Goal: Task Accomplishment & Management: Use online tool/utility

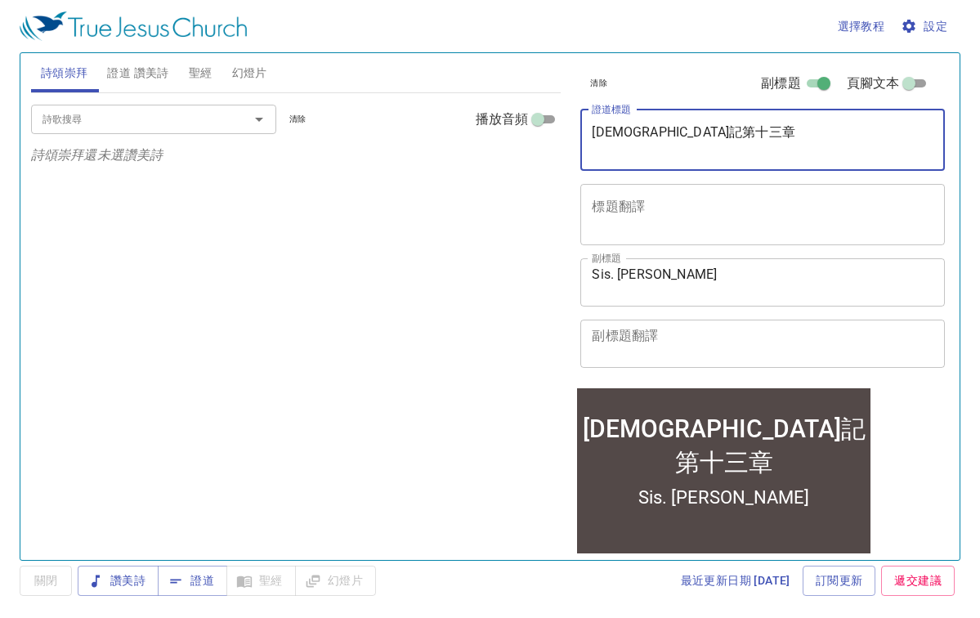
click at [846, 139] on textarea "約伯記第十三章" at bounding box center [763, 139] width 342 height 31
type textarea "約"
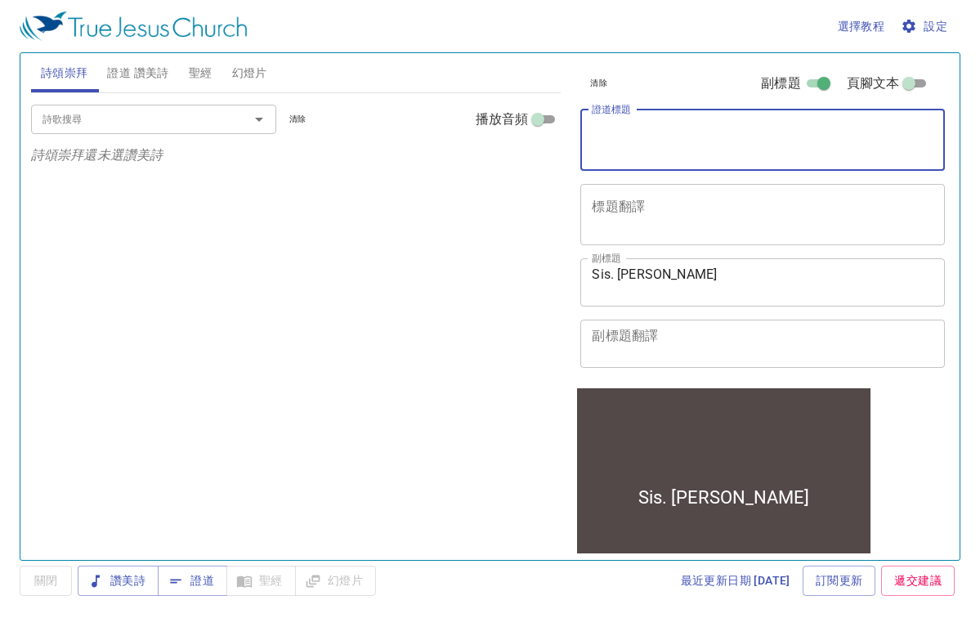
paste textarea "[DEMOGRAPHIC_DATA]記第二十章"
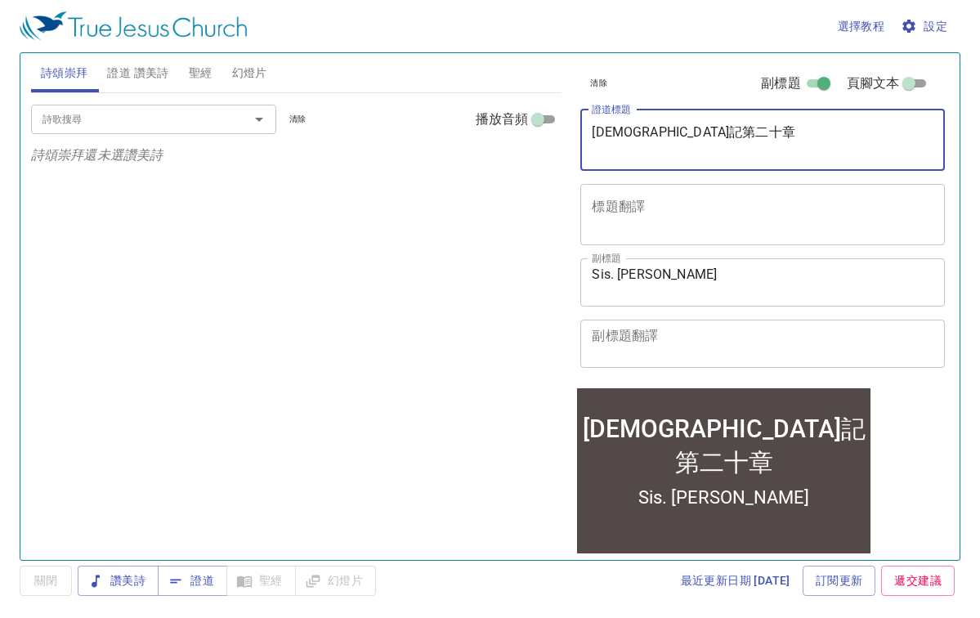
type textarea "[DEMOGRAPHIC_DATA]記第二十章"
click at [929, 25] on span "設定" at bounding box center [925, 26] width 43 height 20
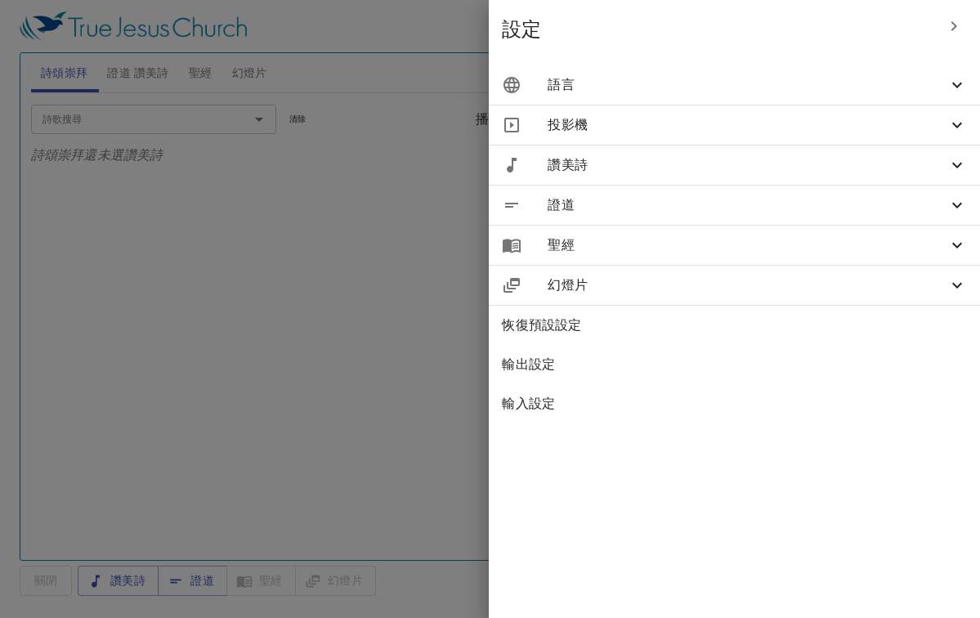
click at [959, 89] on icon at bounding box center [957, 85] width 20 height 20
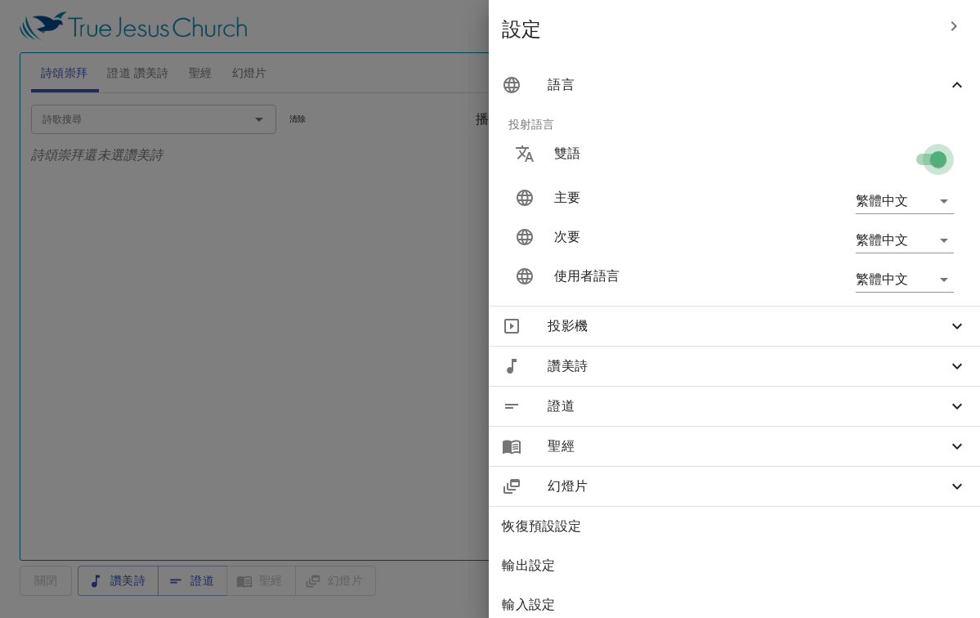
click at [939, 163] on input "checkbox" at bounding box center [938, 162] width 93 height 31
checkbox input "false"
click at [484, 237] on div at bounding box center [490, 309] width 980 height 618
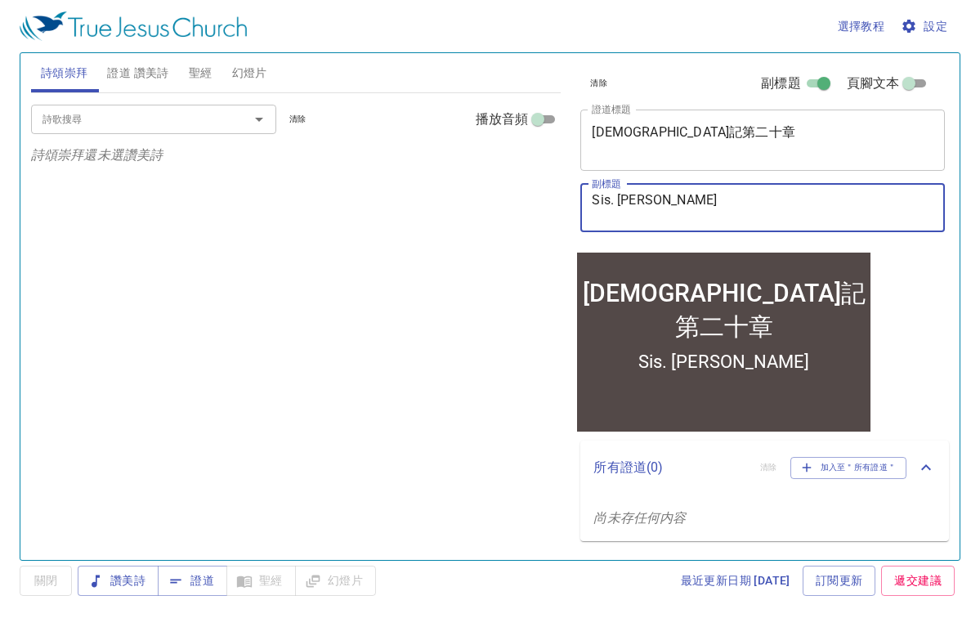
click at [673, 202] on textarea "Sis. Eileen" at bounding box center [763, 207] width 342 height 31
type textarea "S"
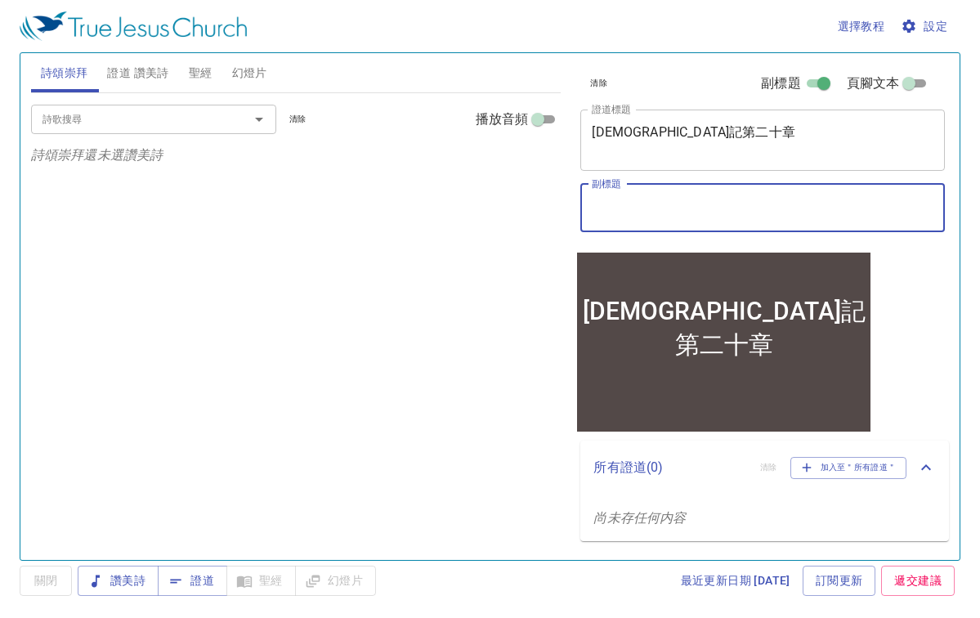
paste textarea "Dn. [PERSON_NAME]"
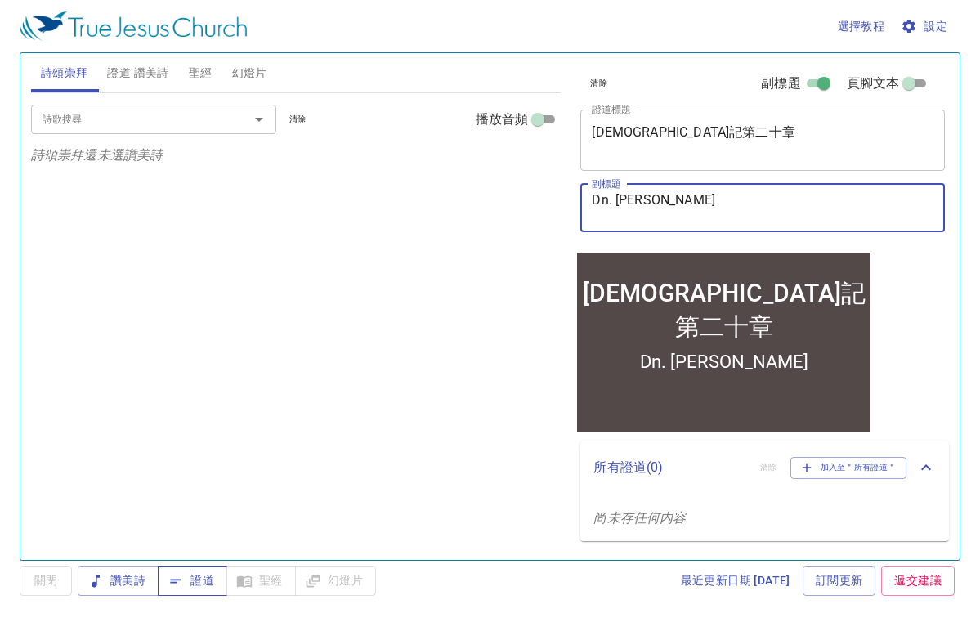
type textarea "Dn. [PERSON_NAME]"
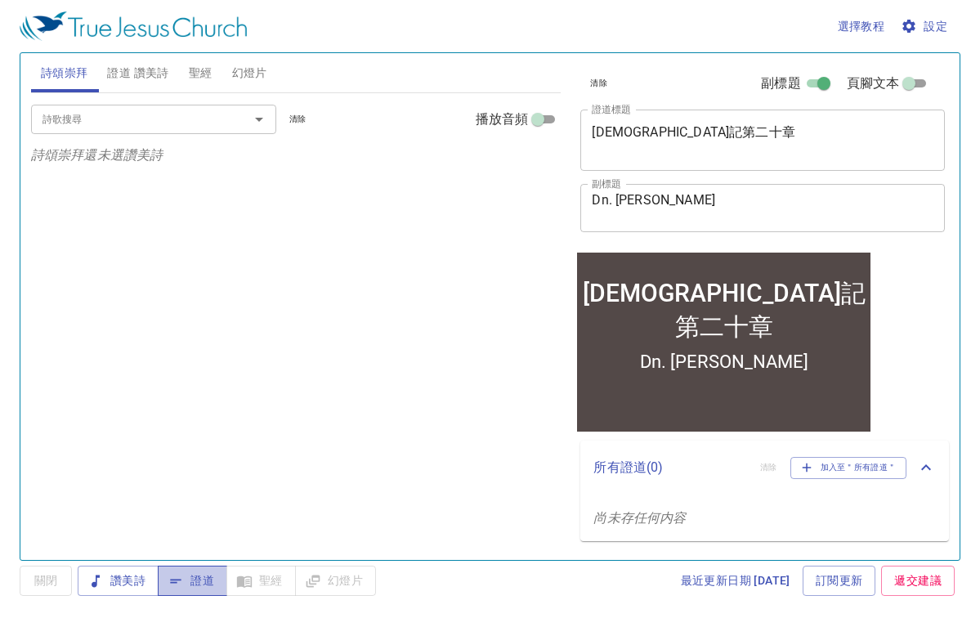
click at [196, 585] on span "證道" at bounding box center [192, 581] width 43 height 20
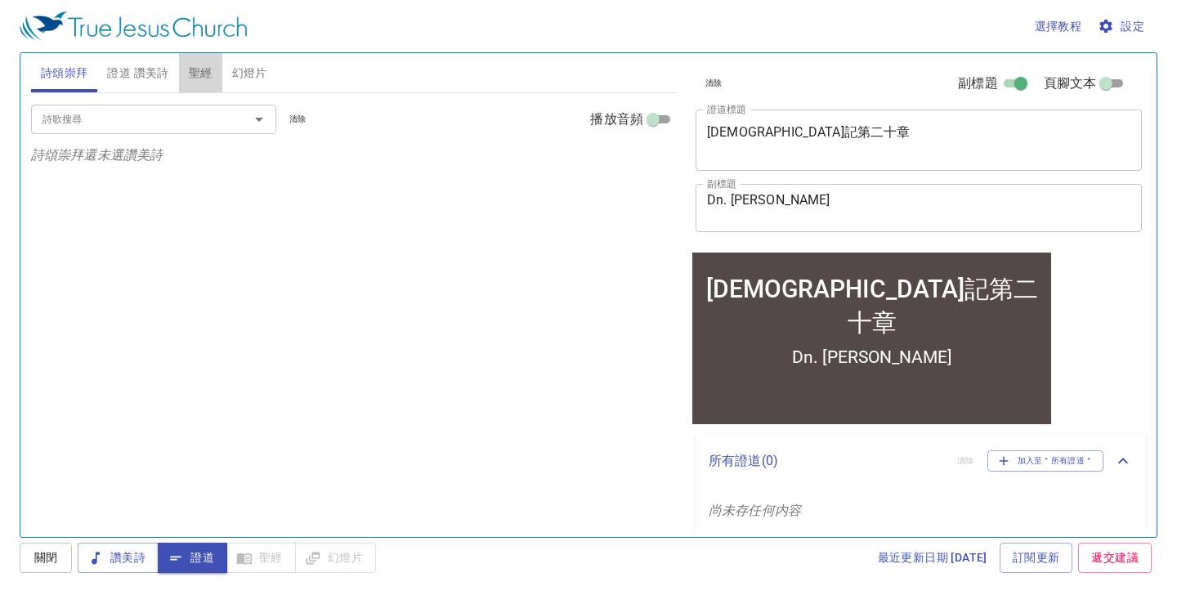
click at [203, 69] on span "聖經" at bounding box center [201, 73] width 24 height 20
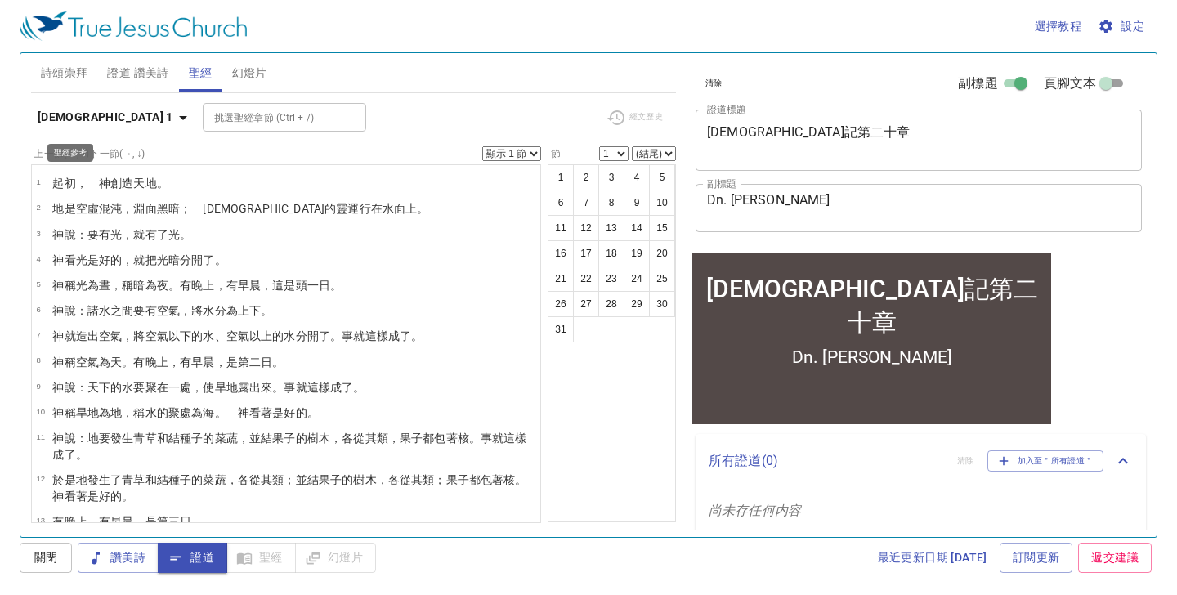
click at [173, 122] on icon "button" at bounding box center [183, 118] width 20 height 20
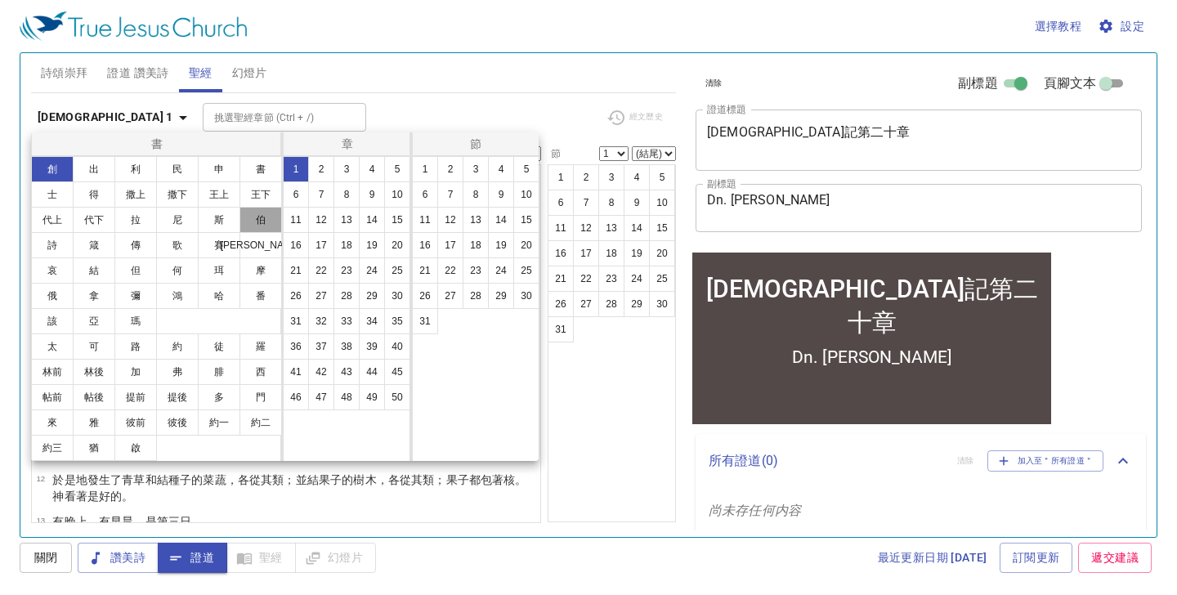
click at [264, 216] on button "伯" at bounding box center [261, 220] width 43 height 26
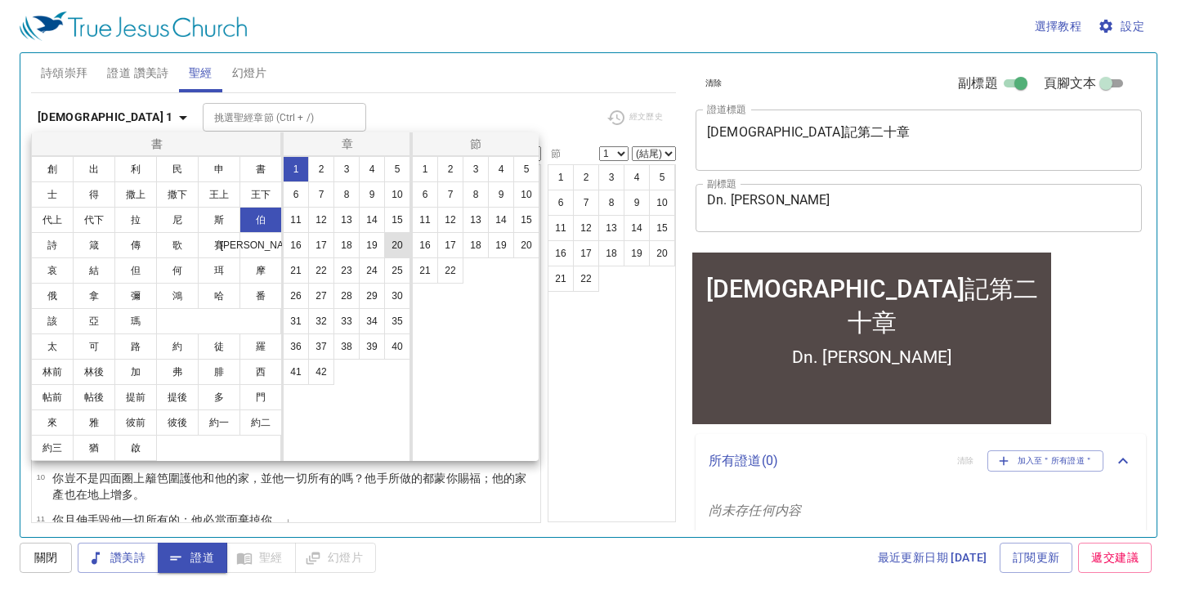
click at [402, 245] on button "20" at bounding box center [397, 245] width 26 height 26
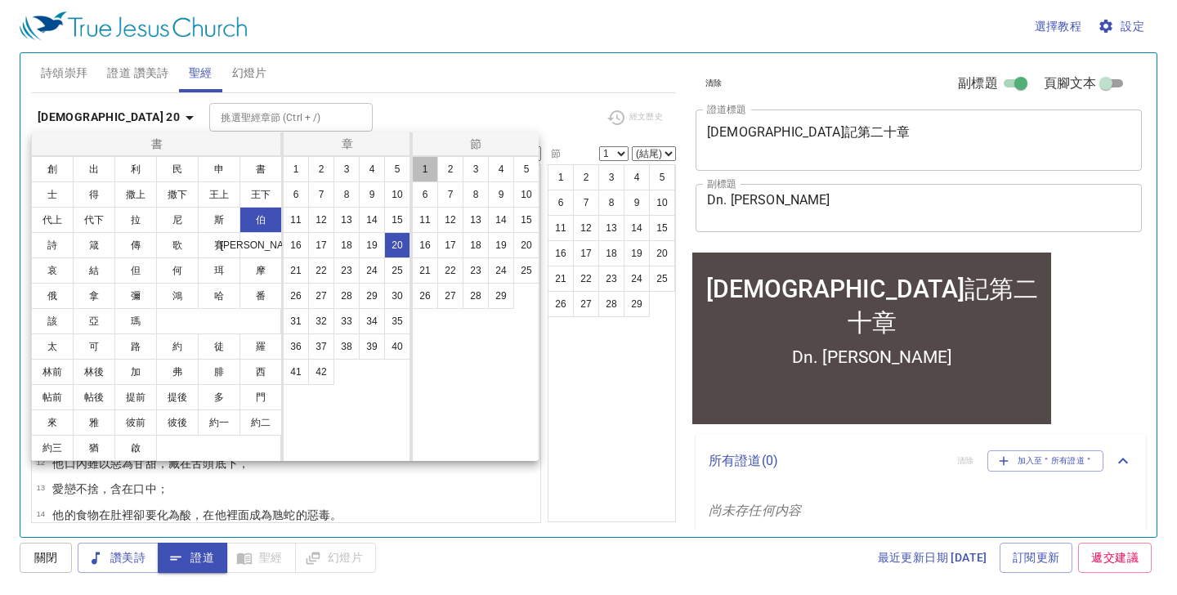
click at [425, 172] on button "1" at bounding box center [425, 169] width 26 height 26
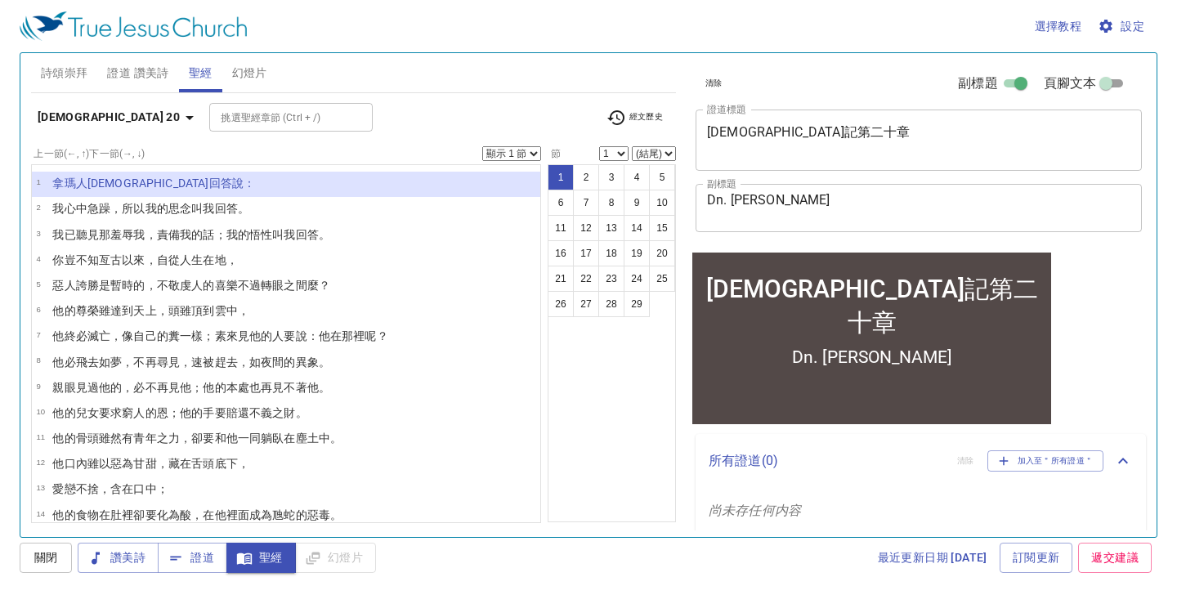
select select "2"
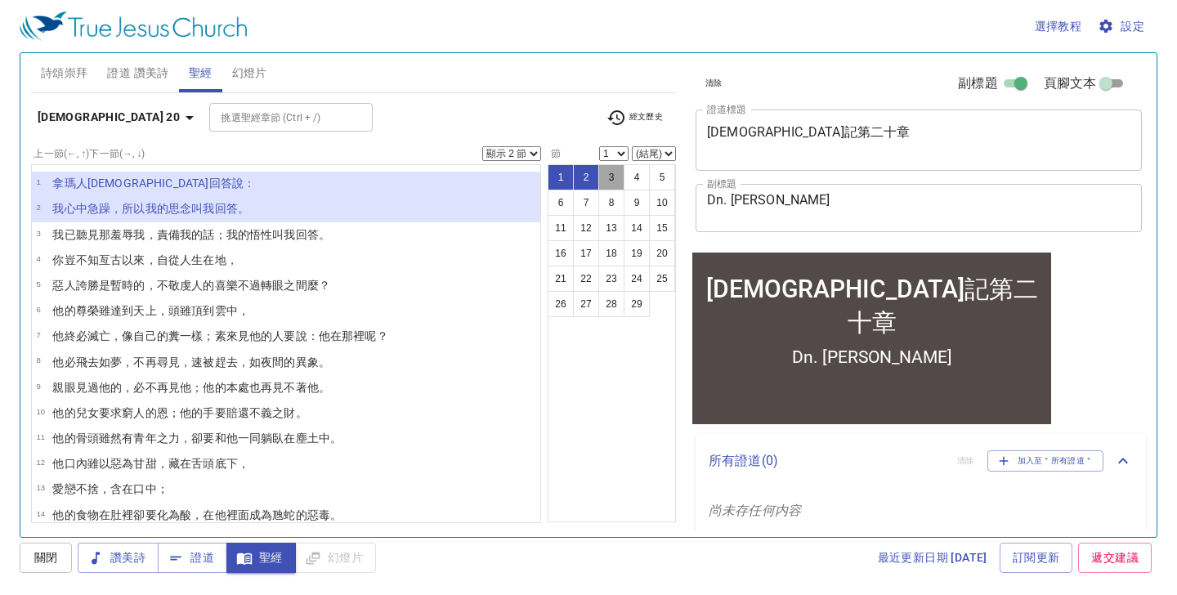
click at [615, 175] on button "3" at bounding box center [611, 177] width 26 height 26
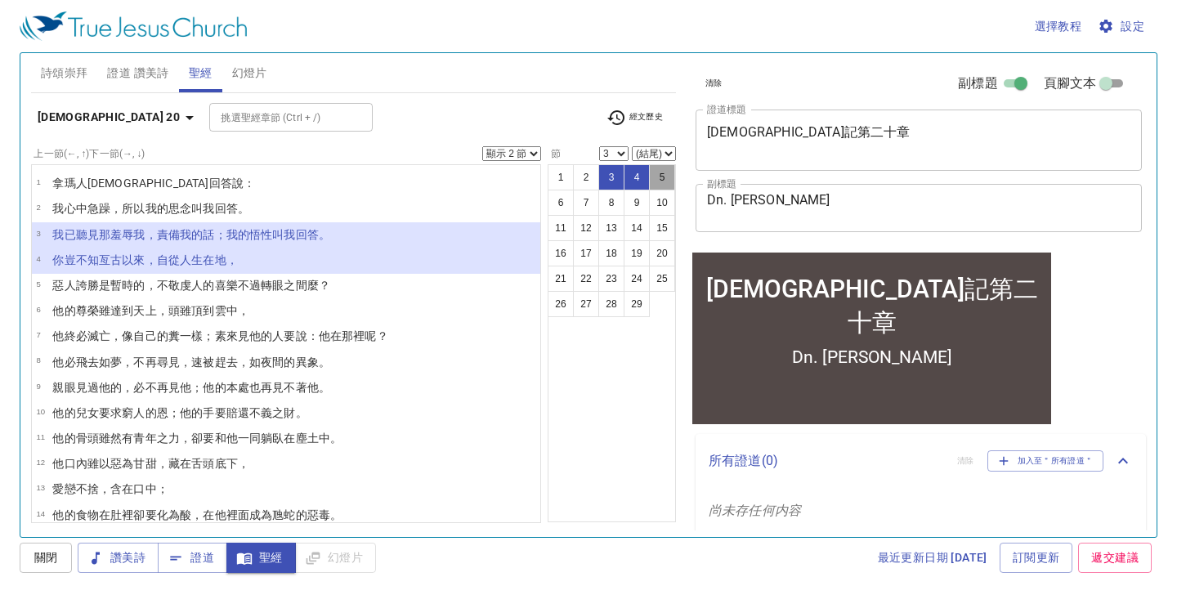
click at [661, 182] on button "5" at bounding box center [662, 177] width 26 height 26
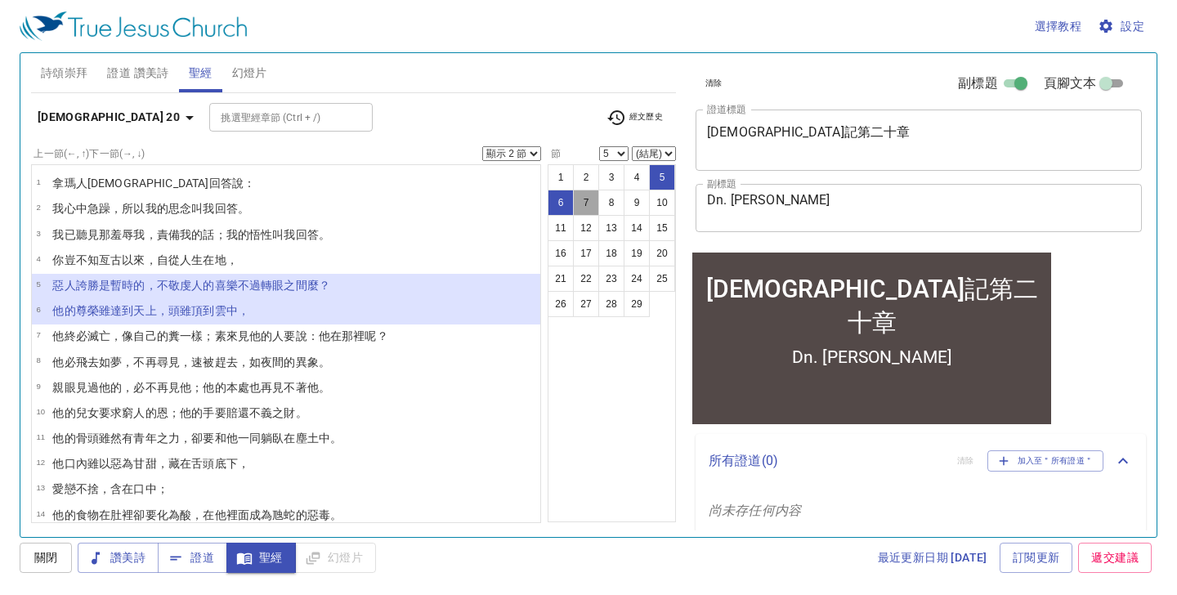
click at [587, 199] on button "7" at bounding box center [586, 203] width 26 height 26
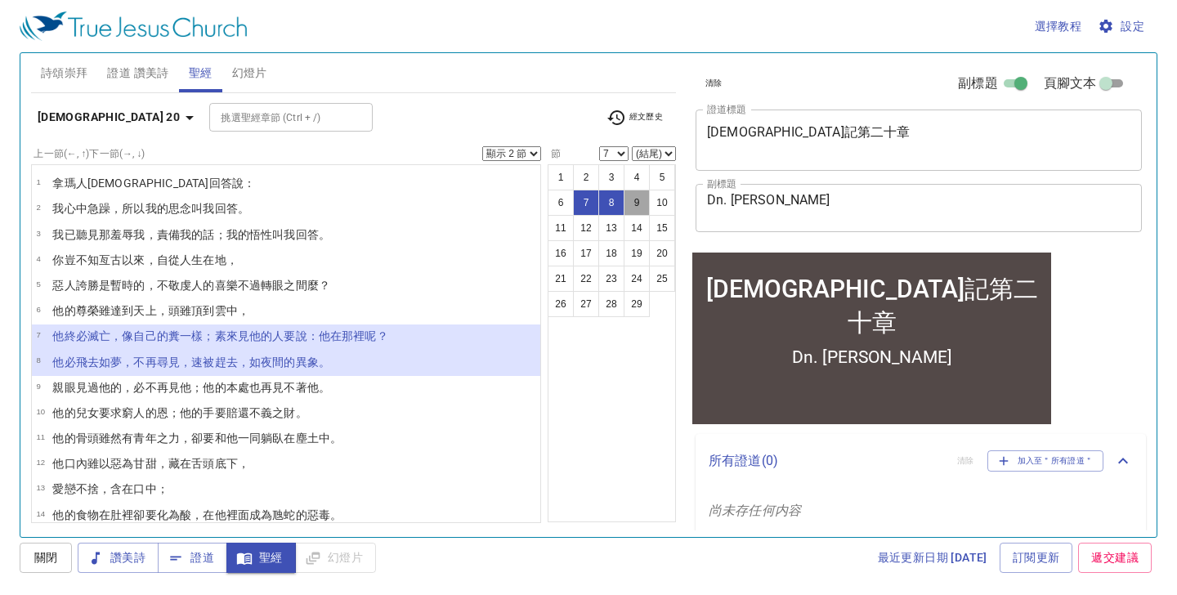
click at [644, 201] on button "9" at bounding box center [637, 203] width 26 height 26
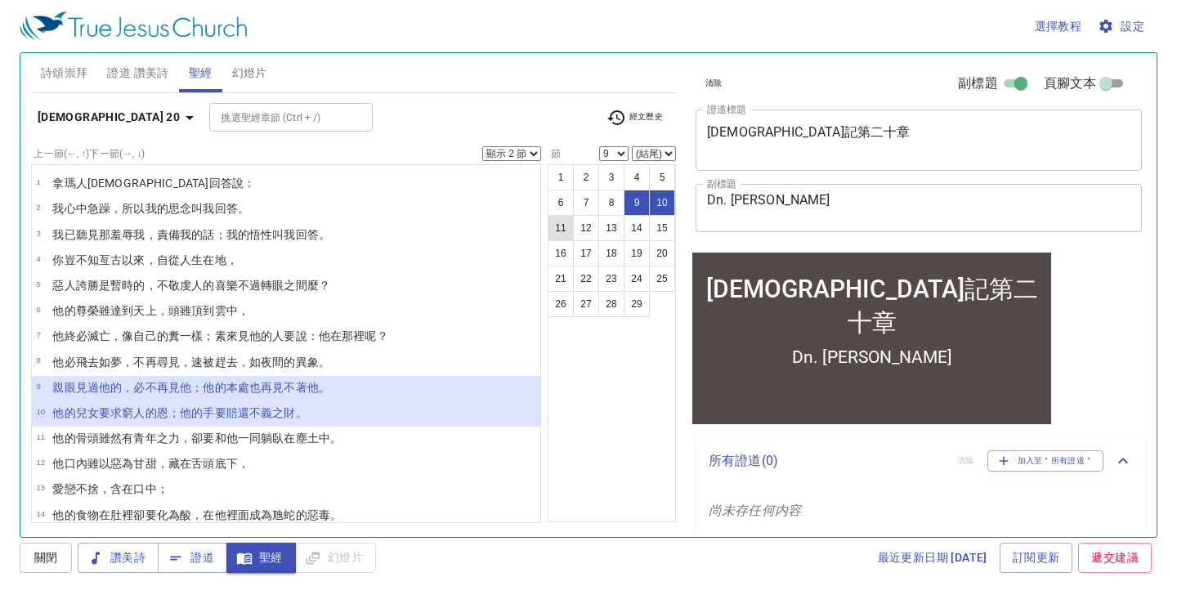
click at [561, 231] on button "11" at bounding box center [561, 228] width 26 height 26
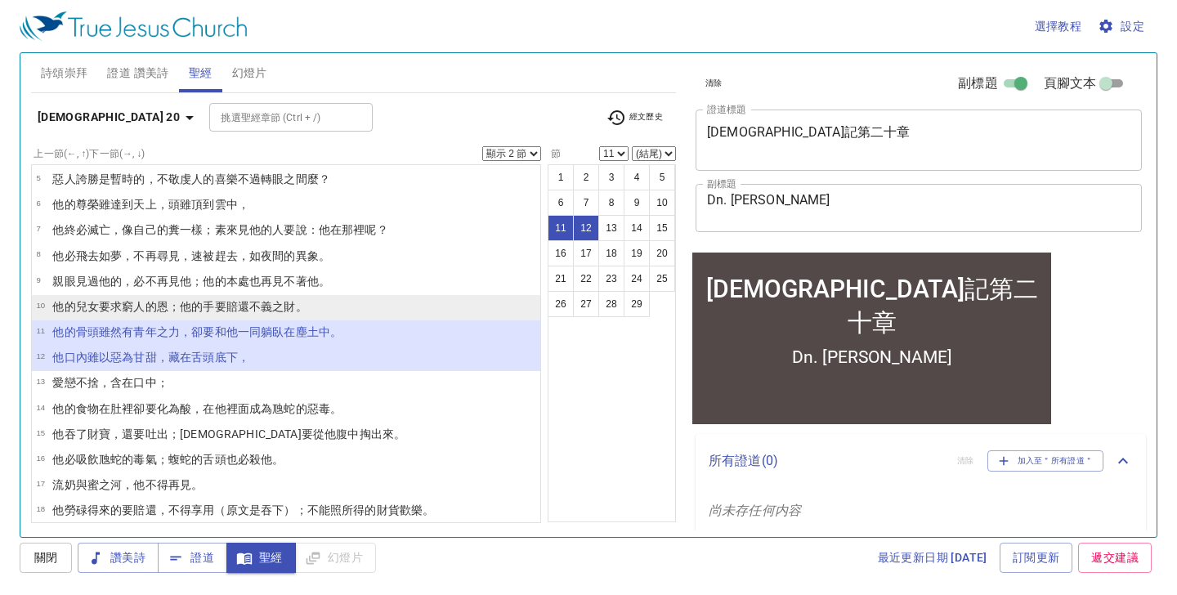
scroll to position [117, 0]
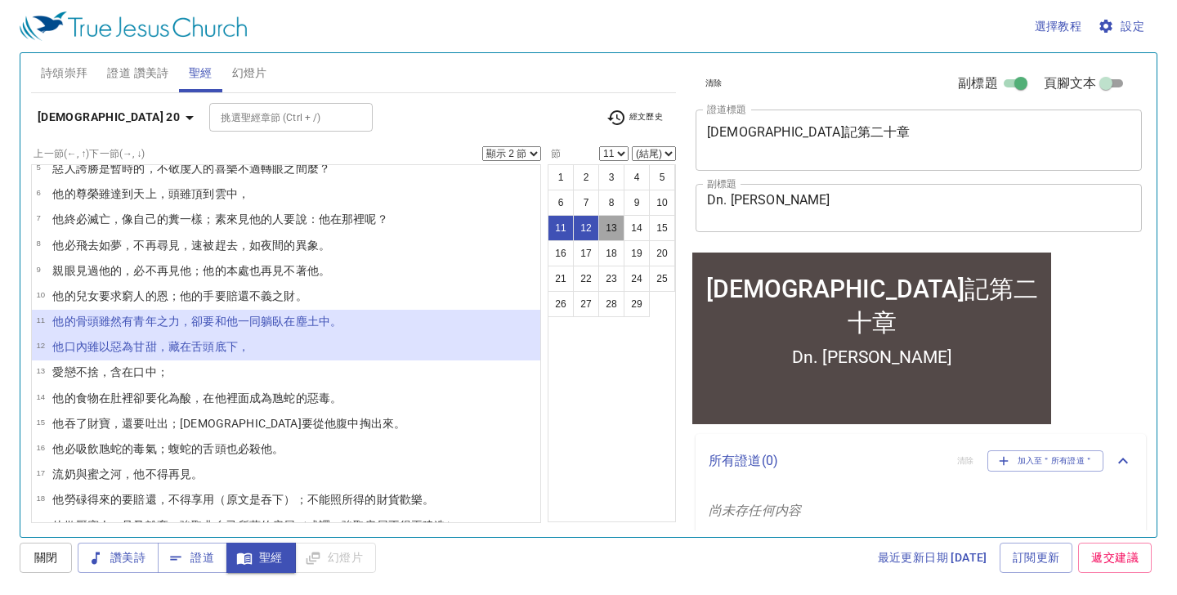
click at [610, 231] on button "13" at bounding box center [611, 228] width 26 height 26
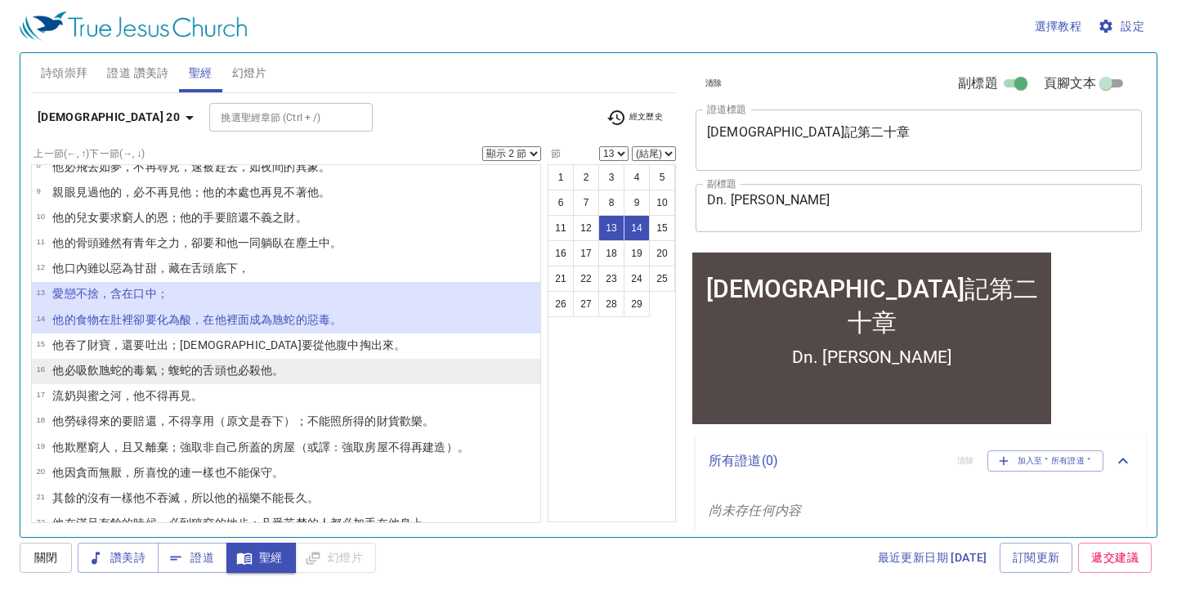
scroll to position [207, 0]
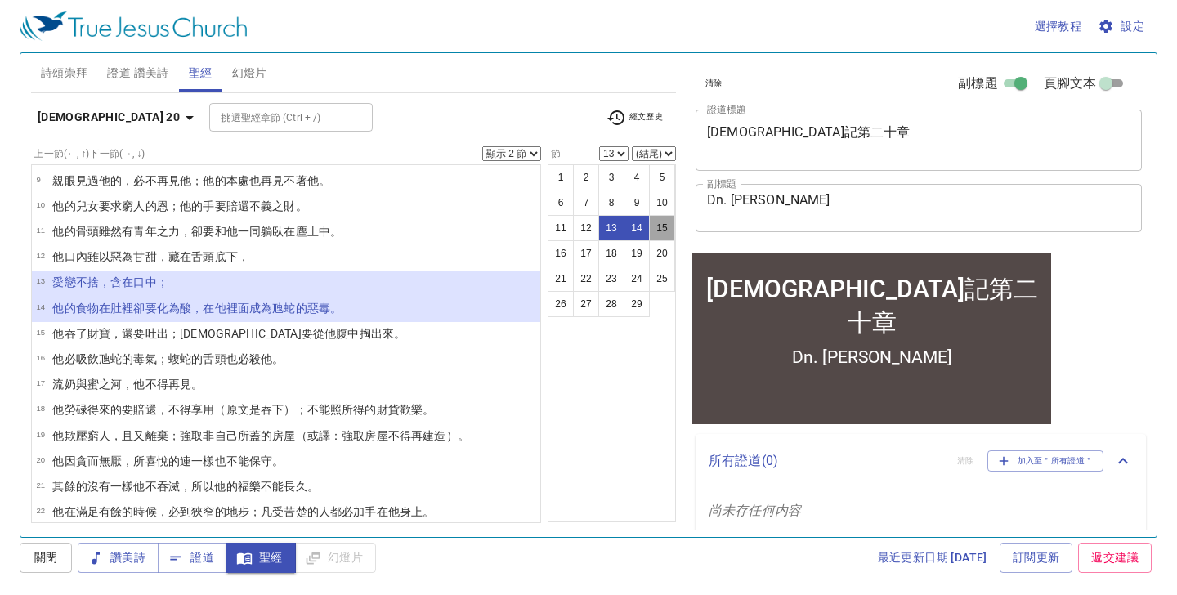
click at [662, 225] on button "15" at bounding box center [662, 228] width 26 height 26
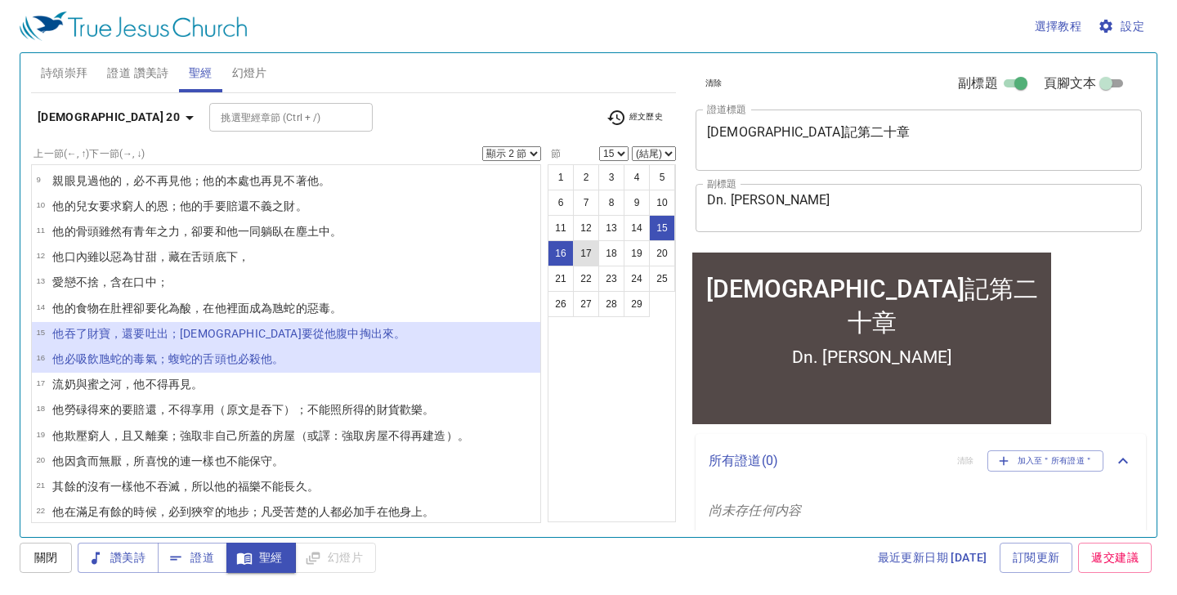
click at [592, 254] on button "17" at bounding box center [586, 253] width 26 height 26
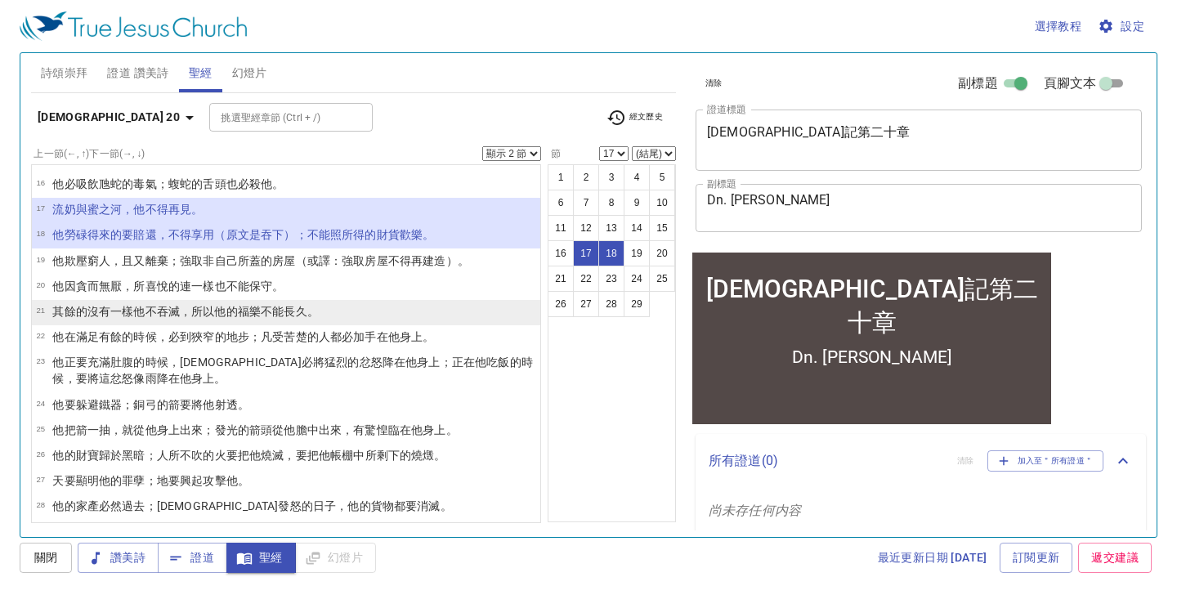
scroll to position [378, 0]
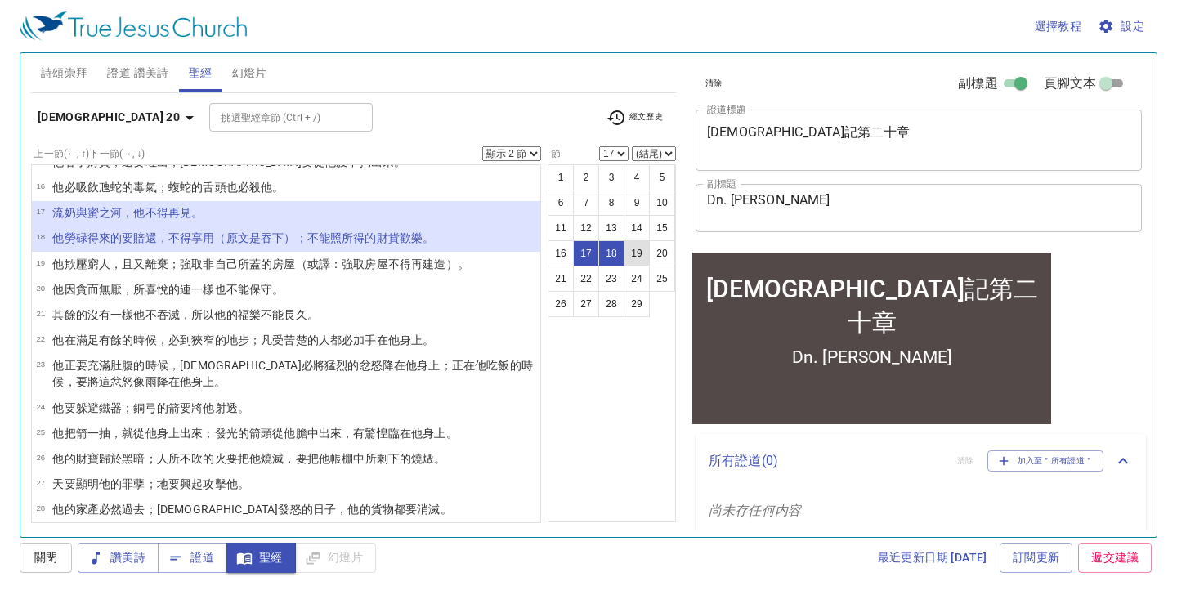
click at [633, 253] on button "19" at bounding box center [637, 253] width 26 height 26
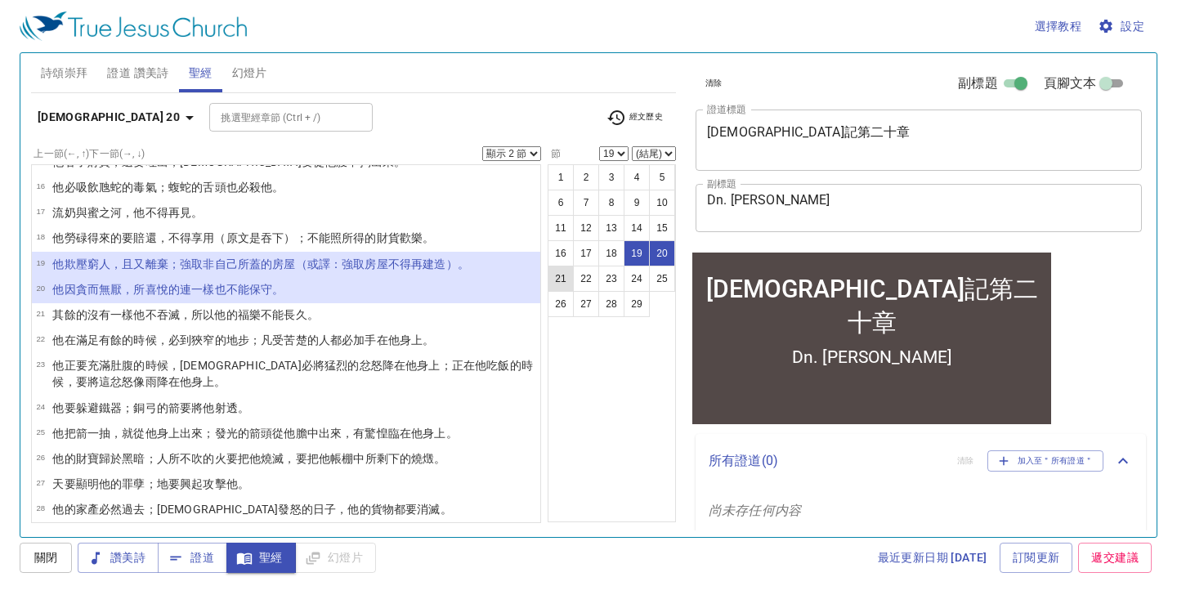
click at [558, 280] on button "21" at bounding box center [561, 279] width 26 height 26
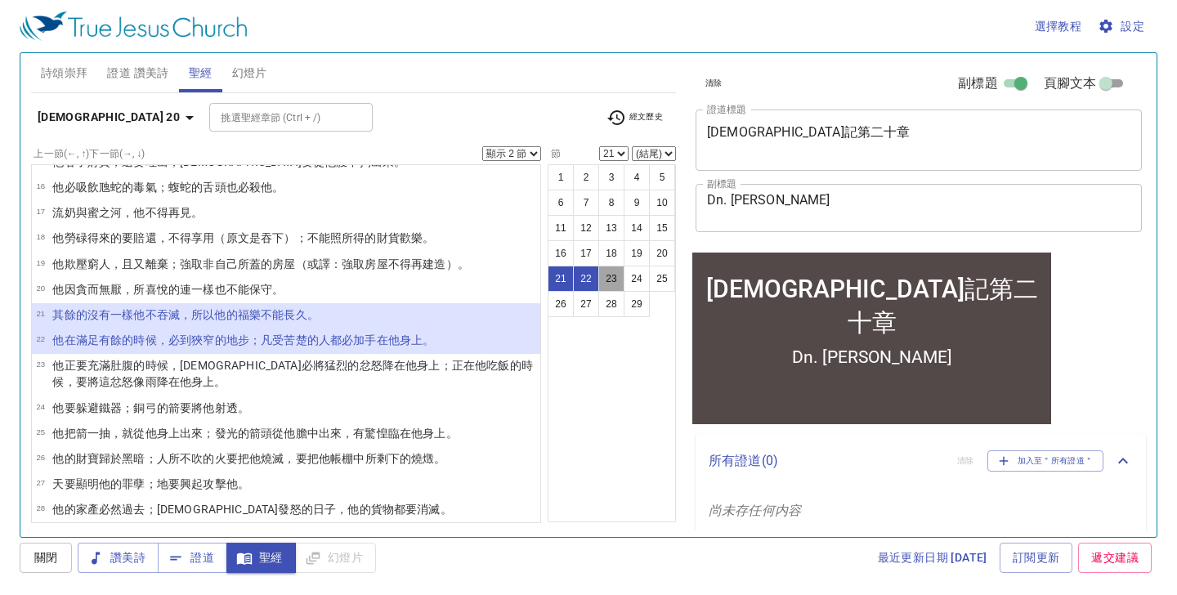
click at [607, 279] on button "23" at bounding box center [611, 279] width 26 height 26
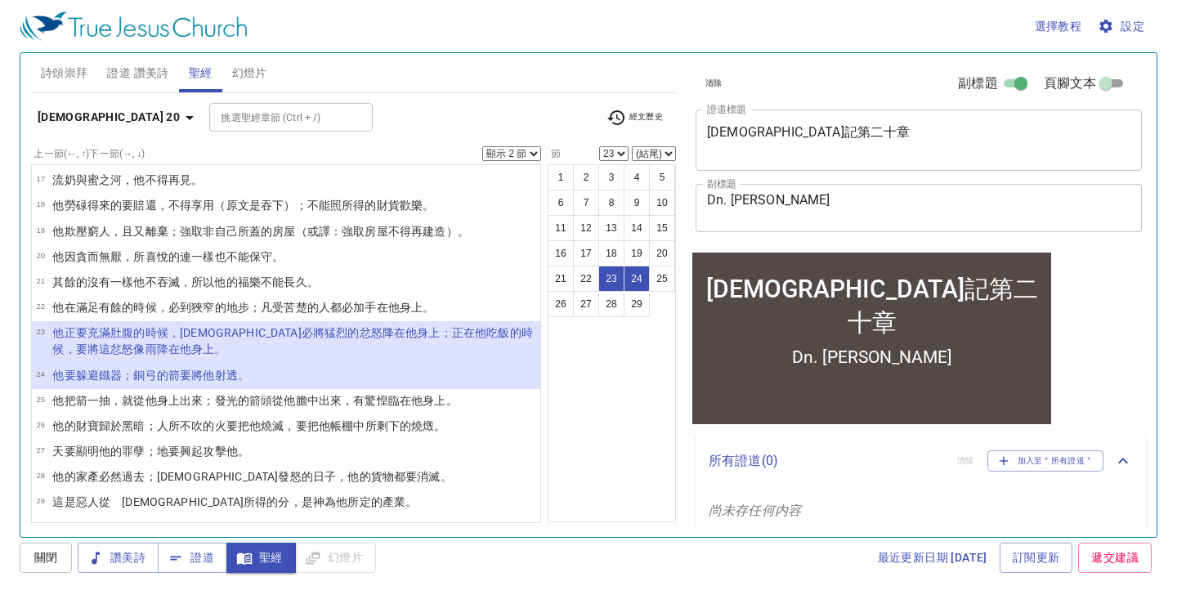
scroll to position [411, 0]
click at [665, 278] on button "25" at bounding box center [662, 279] width 26 height 26
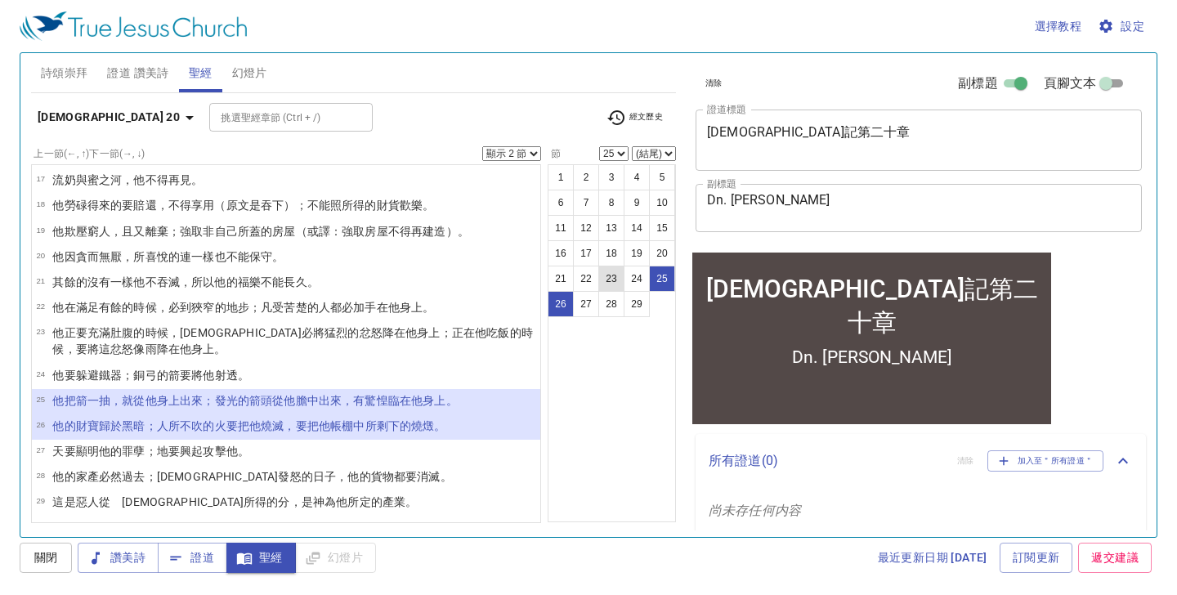
click at [611, 284] on button "23" at bounding box center [611, 279] width 26 height 26
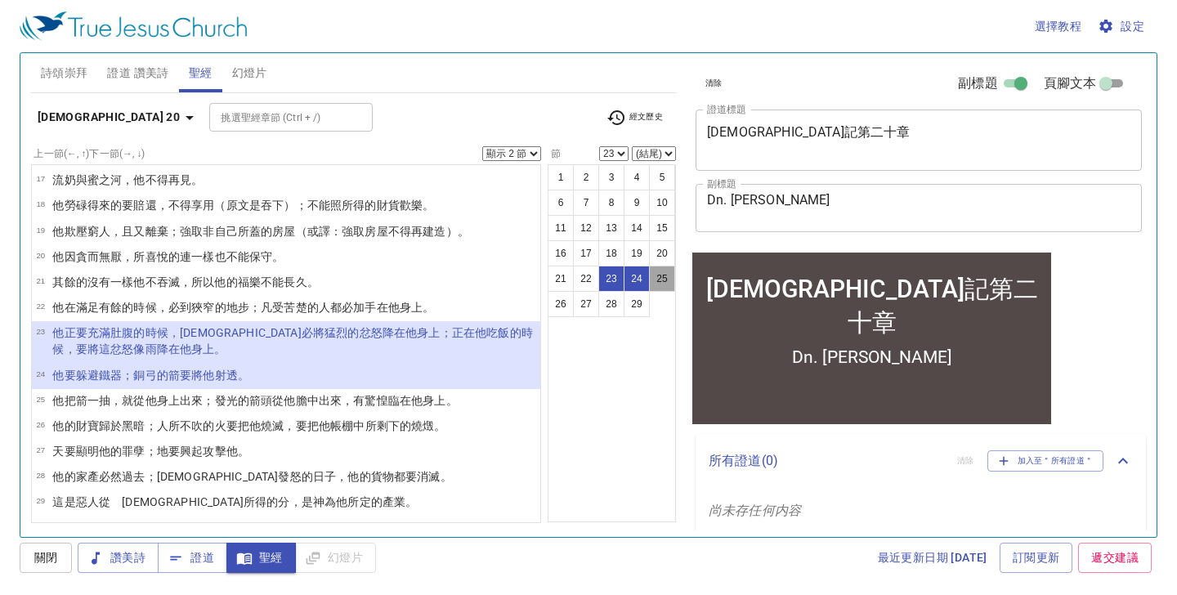
click at [660, 275] on button "25" at bounding box center [662, 279] width 26 height 26
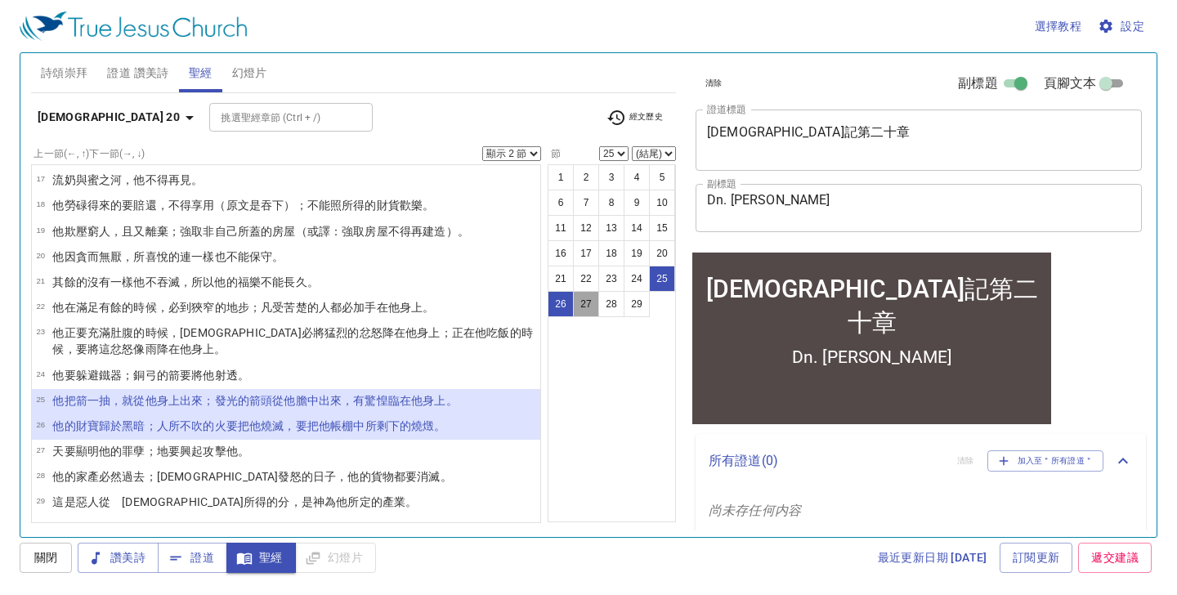
click at [586, 306] on button "27" at bounding box center [586, 304] width 26 height 26
select select "27"
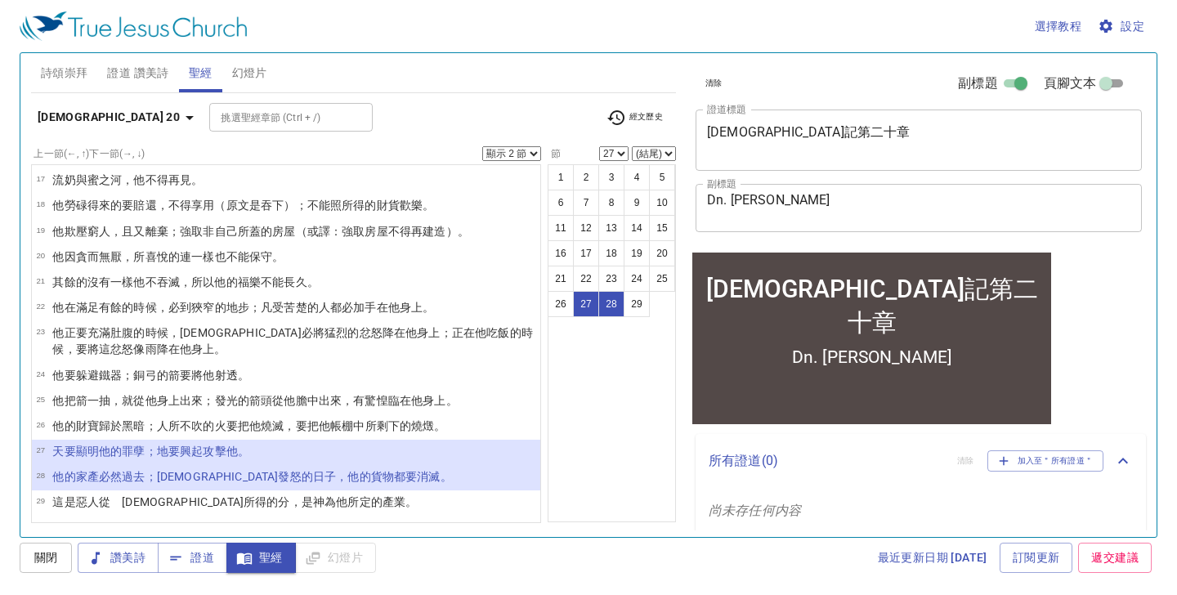
select select "3"
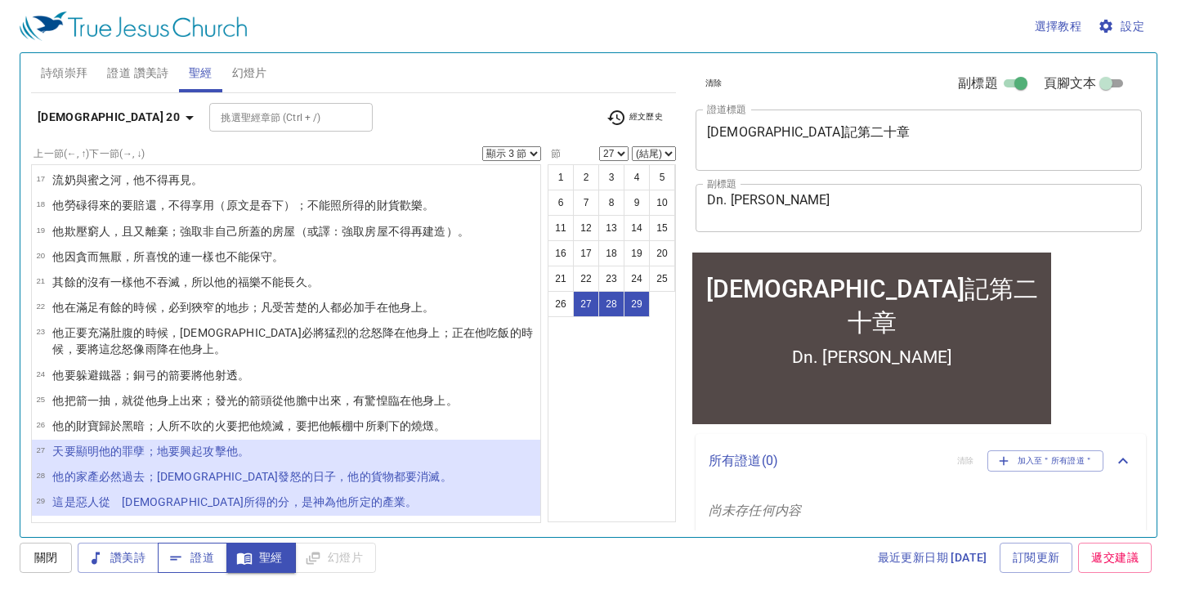
click at [207, 563] on span "證道" at bounding box center [192, 558] width 43 height 20
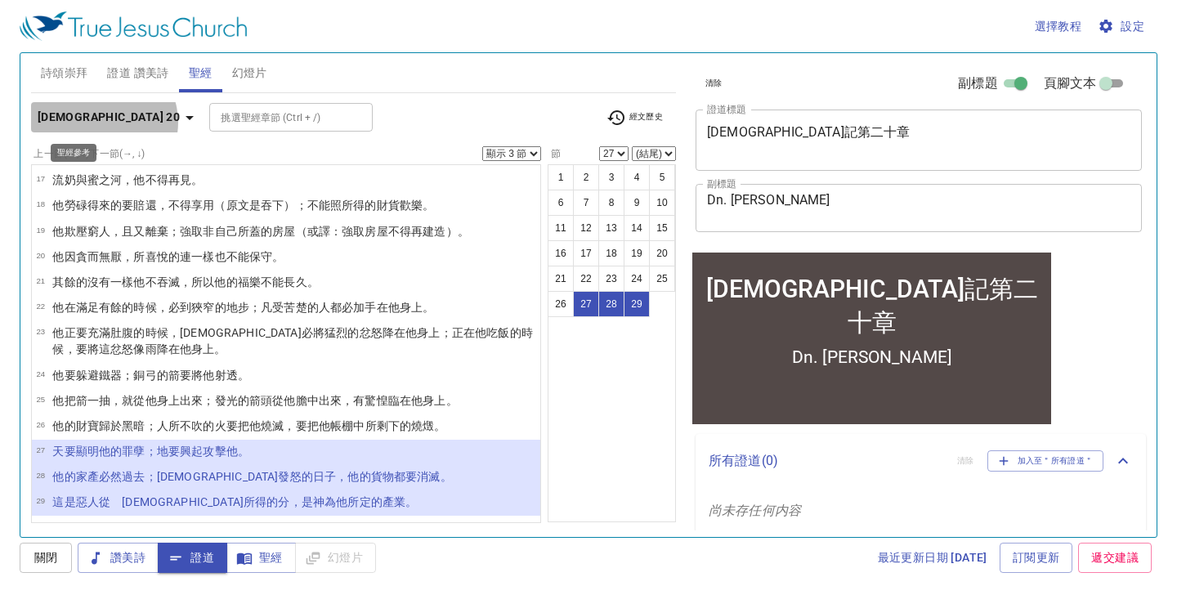
click at [180, 122] on icon "button" at bounding box center [190, 118] width 20 height 20
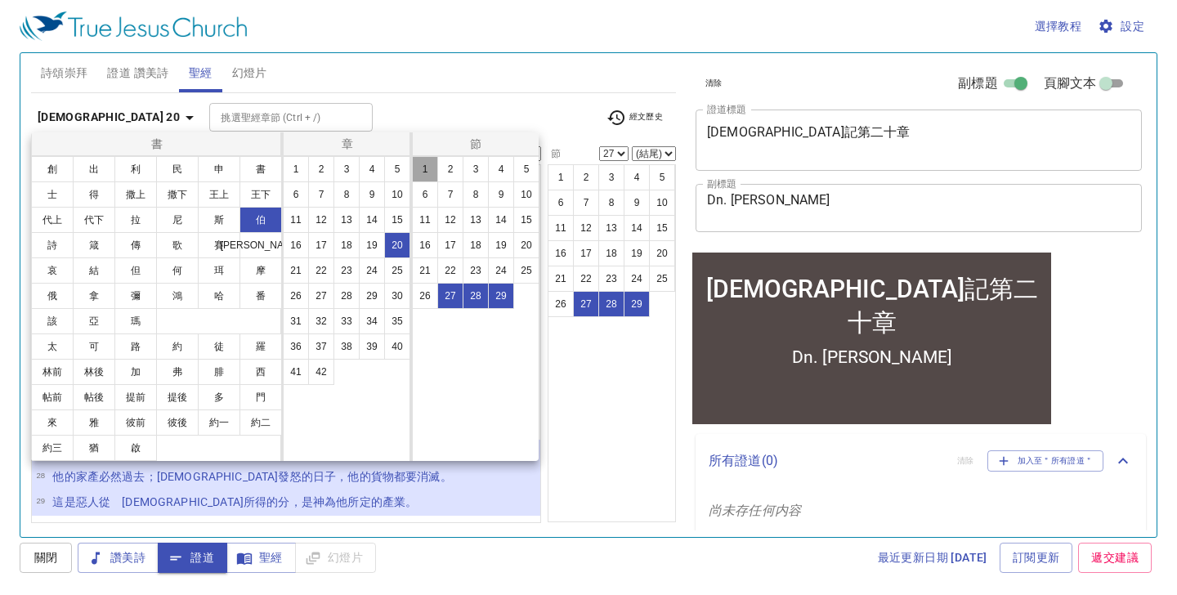
click at [435, 168] on button "1" at bounding box center [425, 169] width 26 height 26
select select "1"
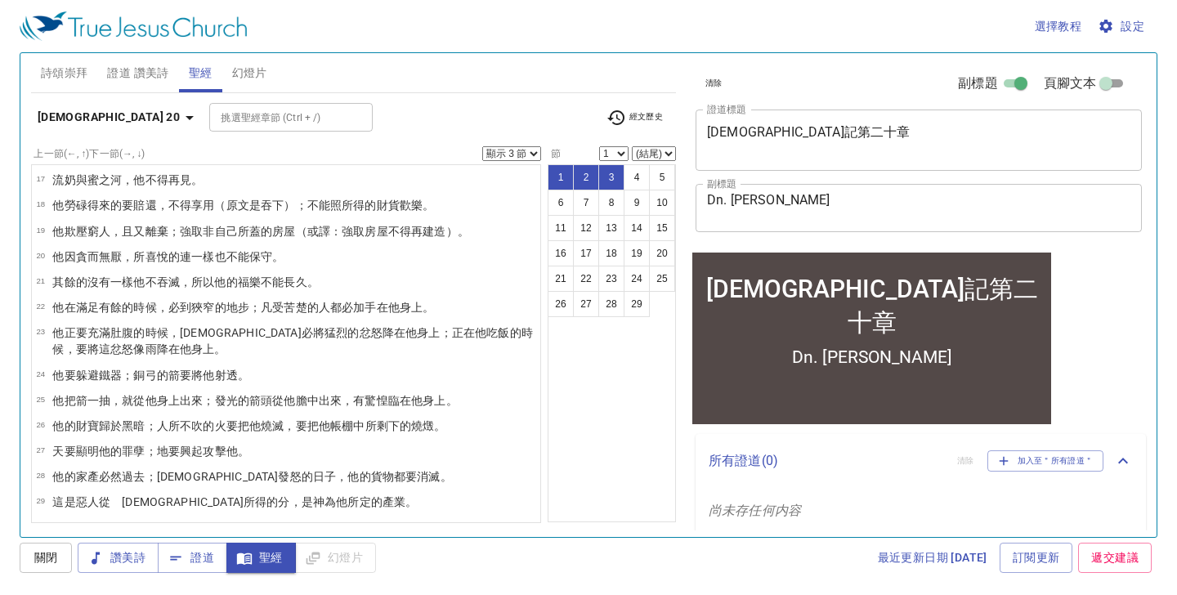
scroll to position [0, 0]
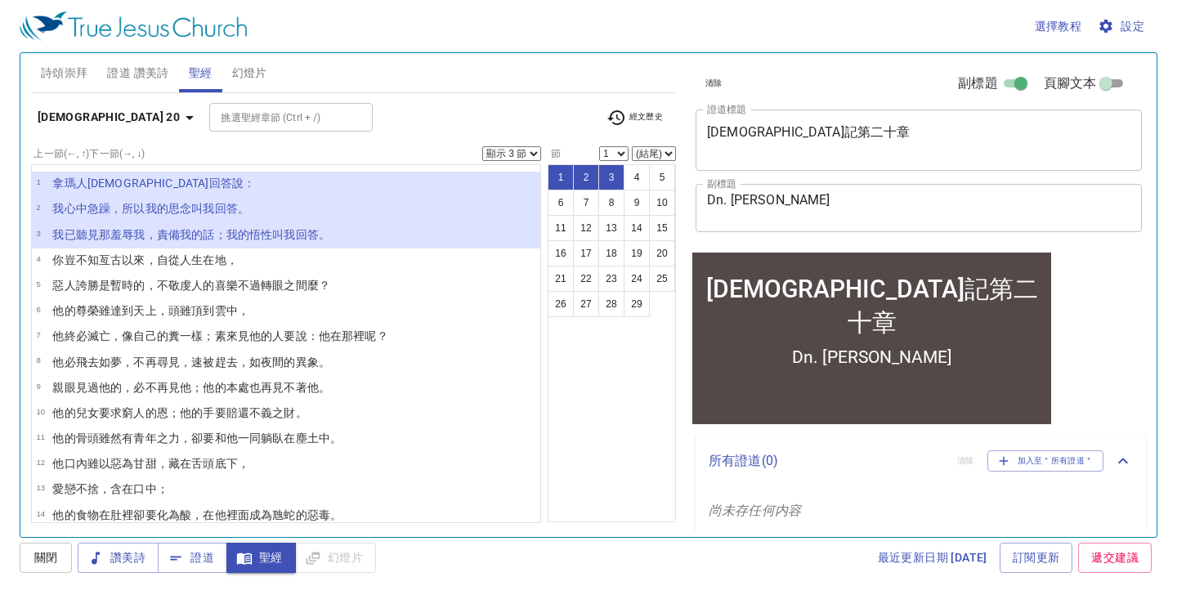
select select "1"
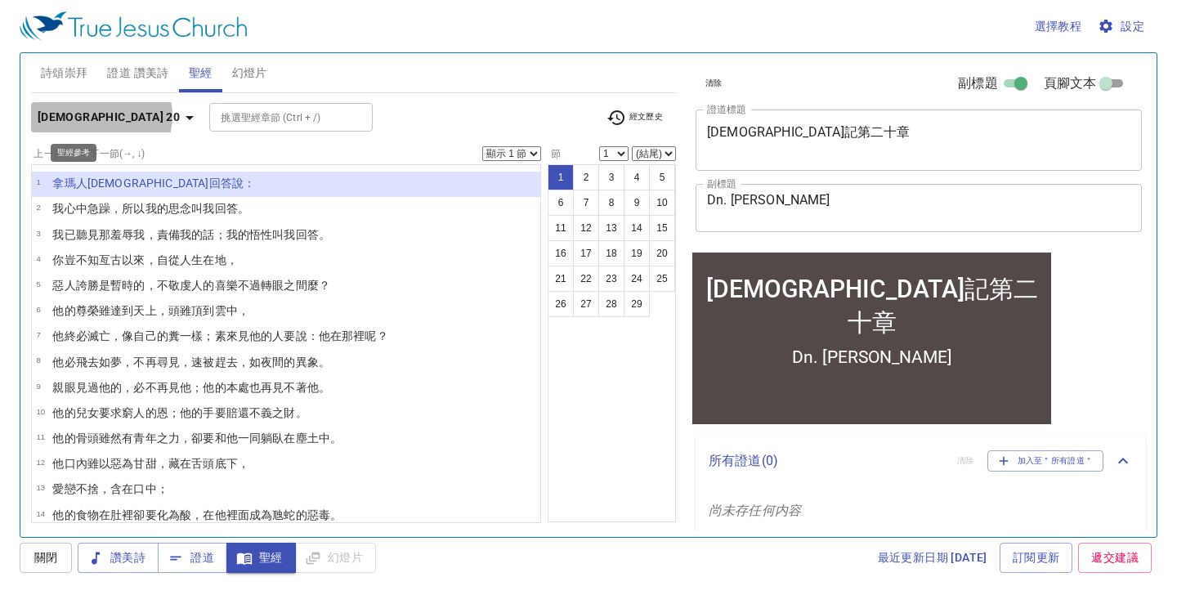
click at [180, 115] on icon "button" at bounding box center [190, 118] width 20 height 20
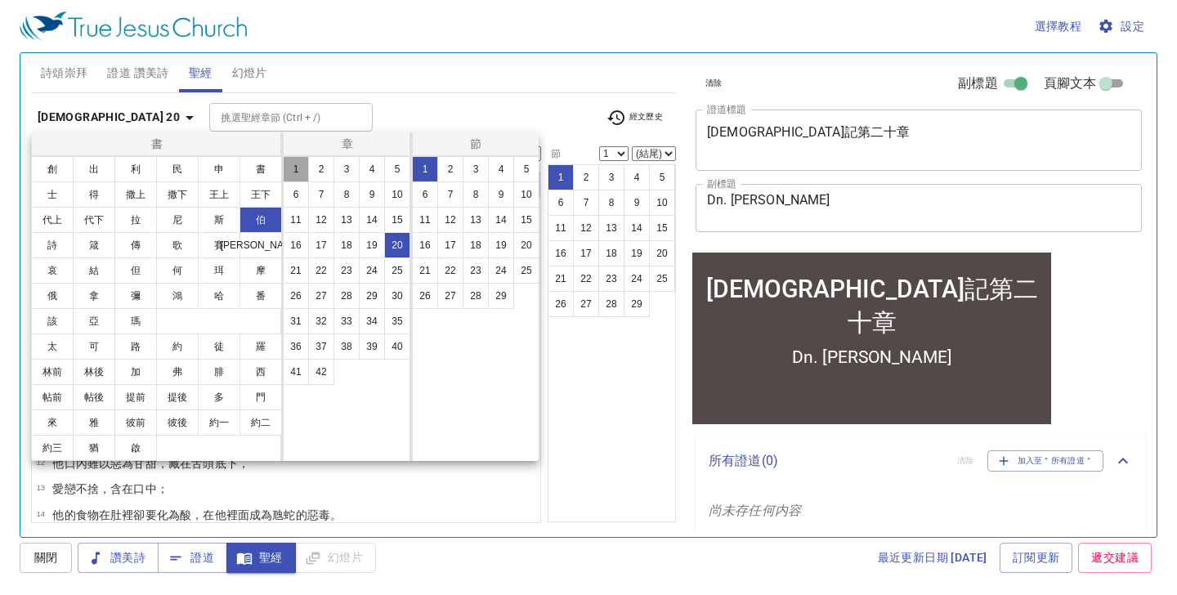
click at [295, 170] on button "1" at bounding box center [296, 169] width 26 height 26
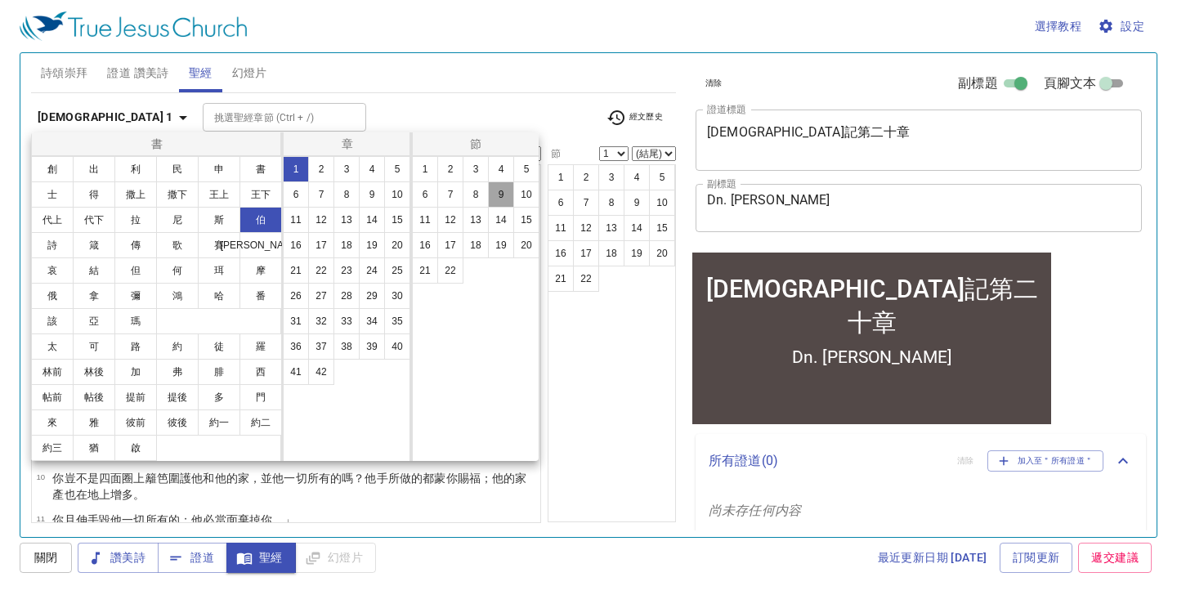
click at [496, 195] on button "9" at bounding box center [501, 194] width 26 height 26
select select "9"
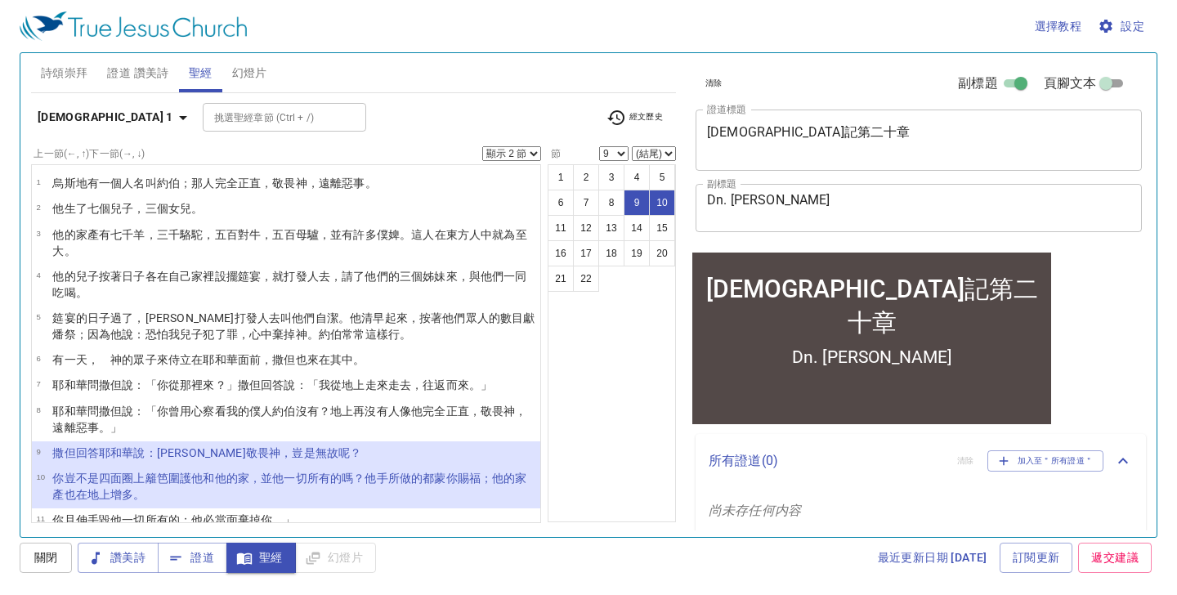
select select "1"
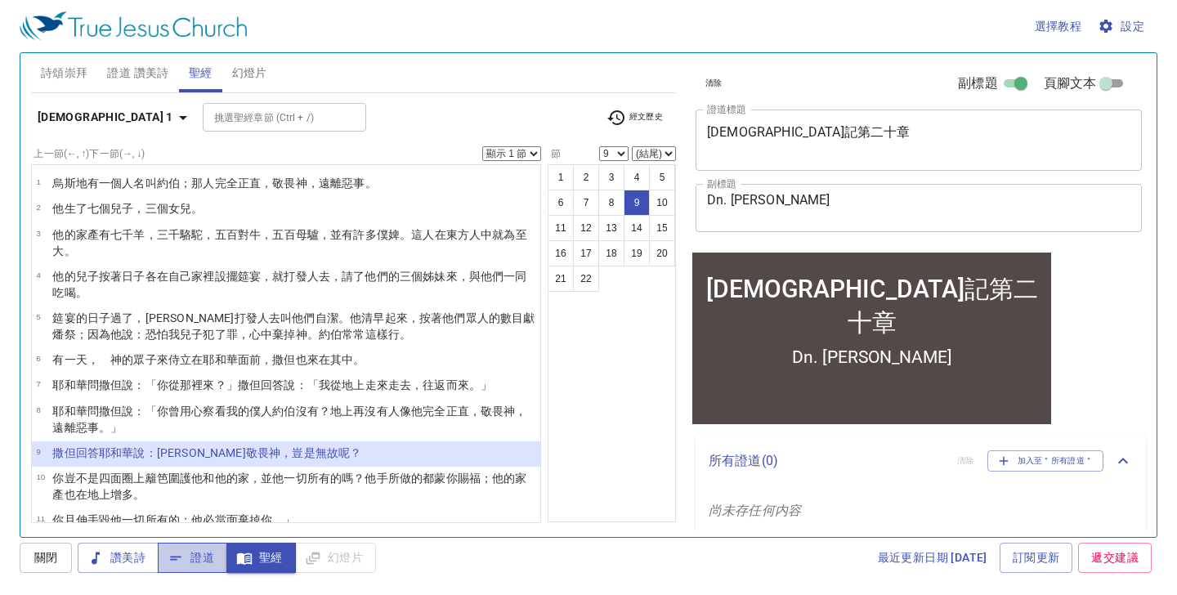
click at [200, 556] on span "證道" at bounding box center [192, 558] width 43 height 20
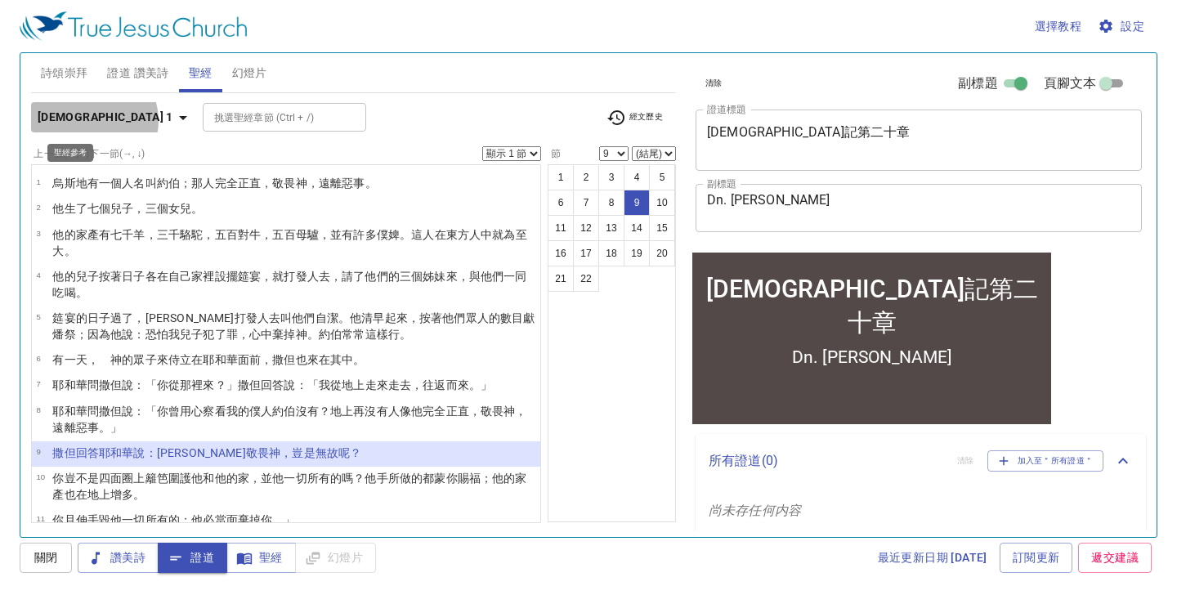
click at [173, 120] on icon "button" at bounding box center [183, 118] width 20 height 20
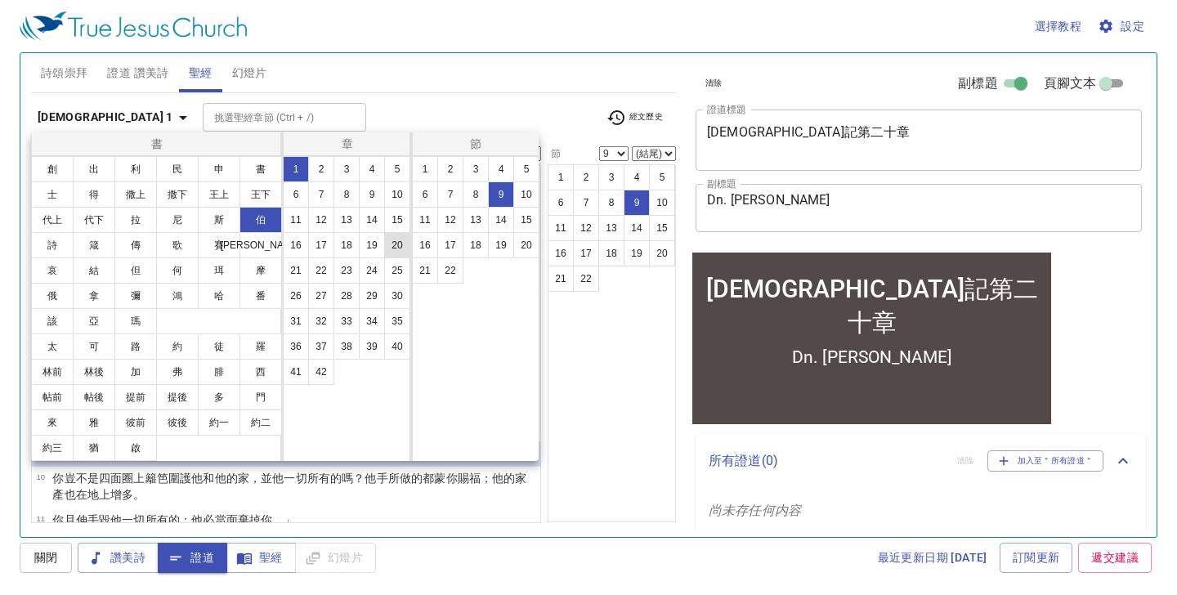
click at [399, 245] on button "20" at bounding box center [397, 245] width 26 height 26
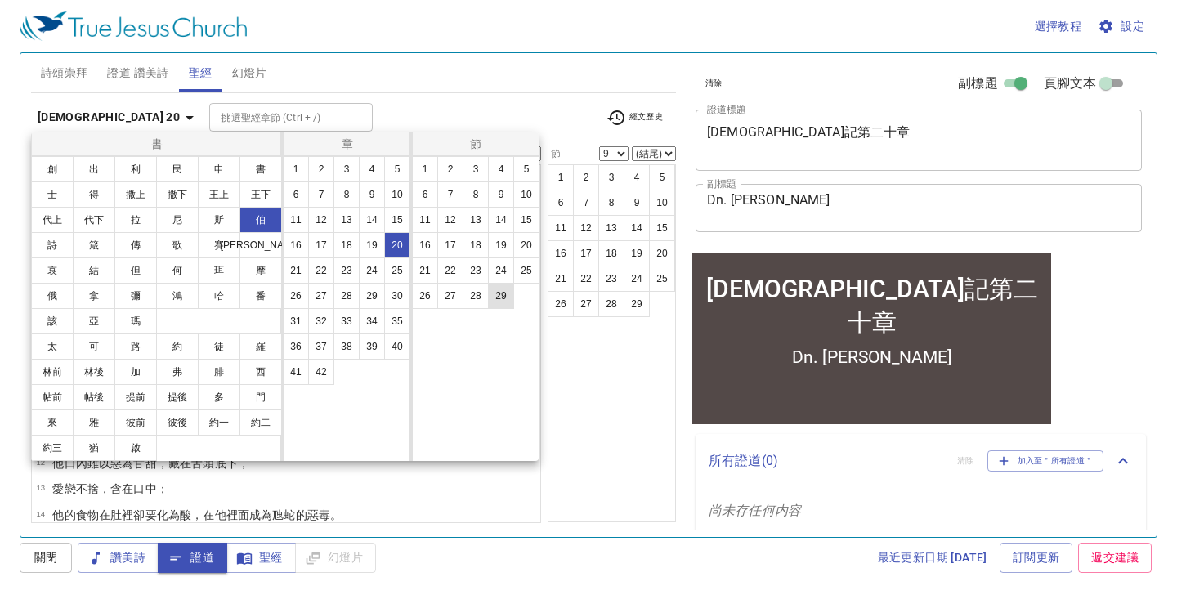
click at [510, 297] on button "29" at bounding box center [501, 296] width 26 height 26
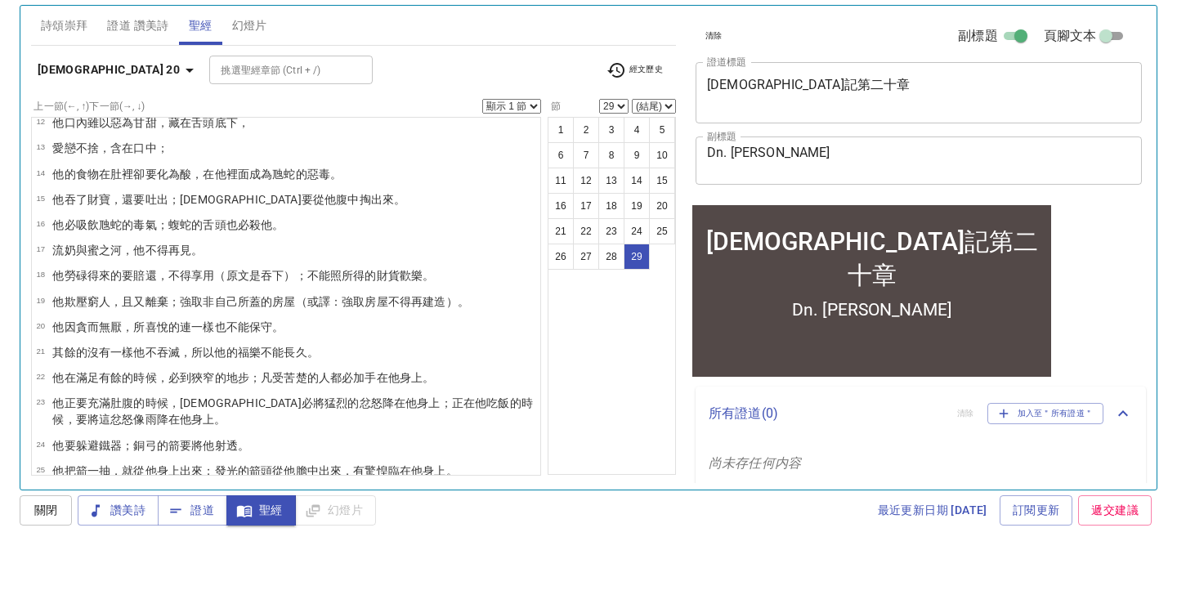
scroll to position [289, 0]
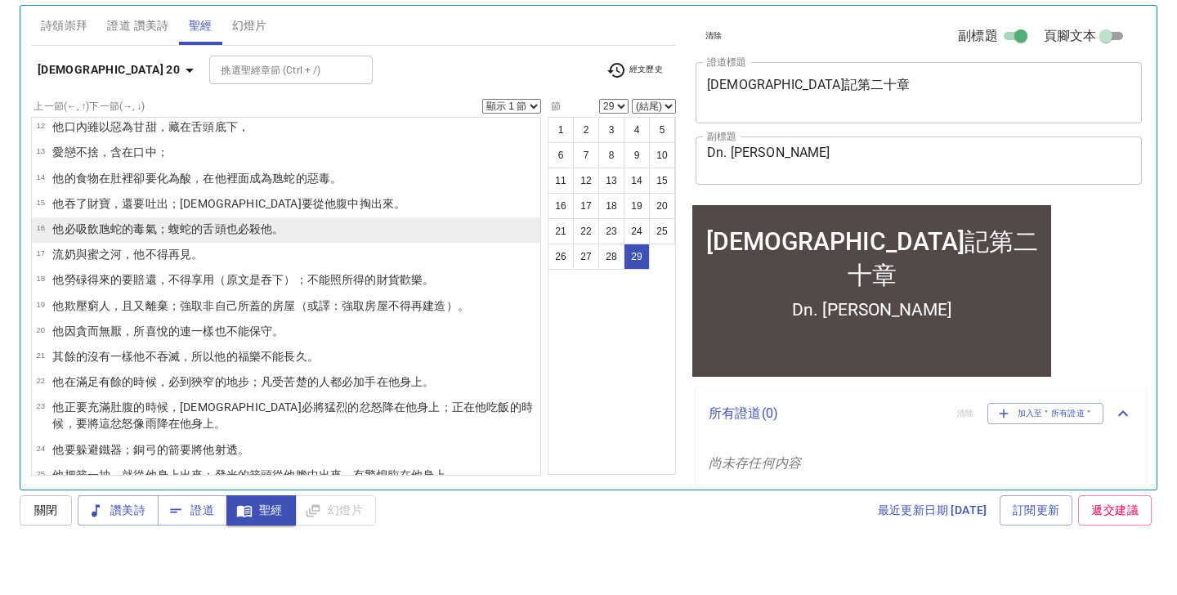
click at [180, 108] on icon "button" at bounding box center [190, 118] width 20 height 20
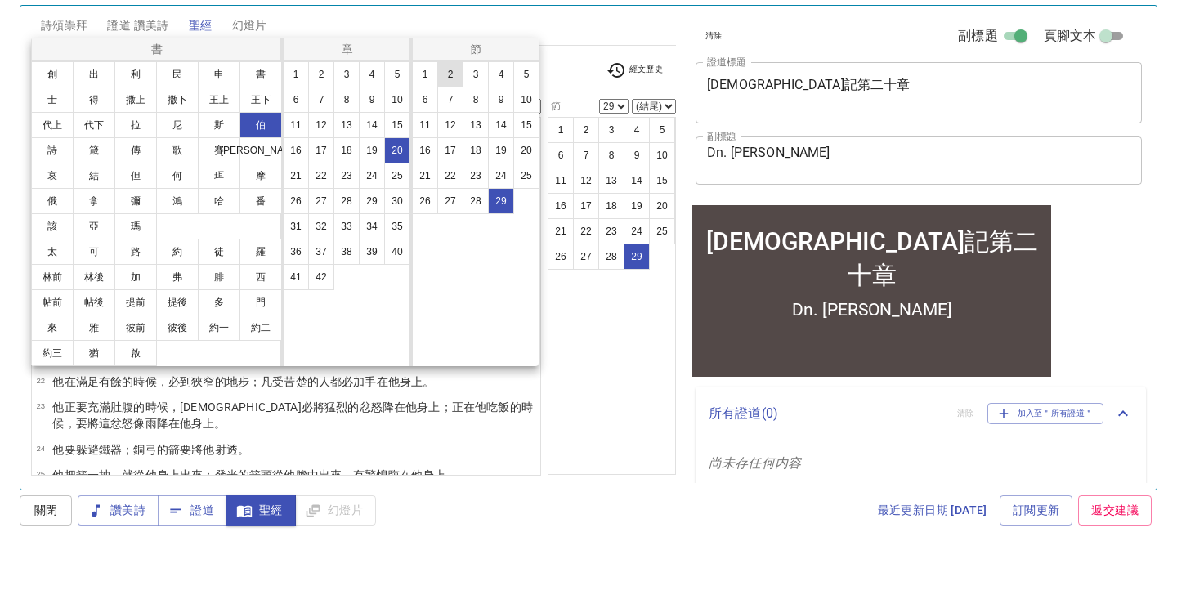
click at [450, 109] on button "2" at bounding box center [450, 122] width 26 height 26
select select "2"
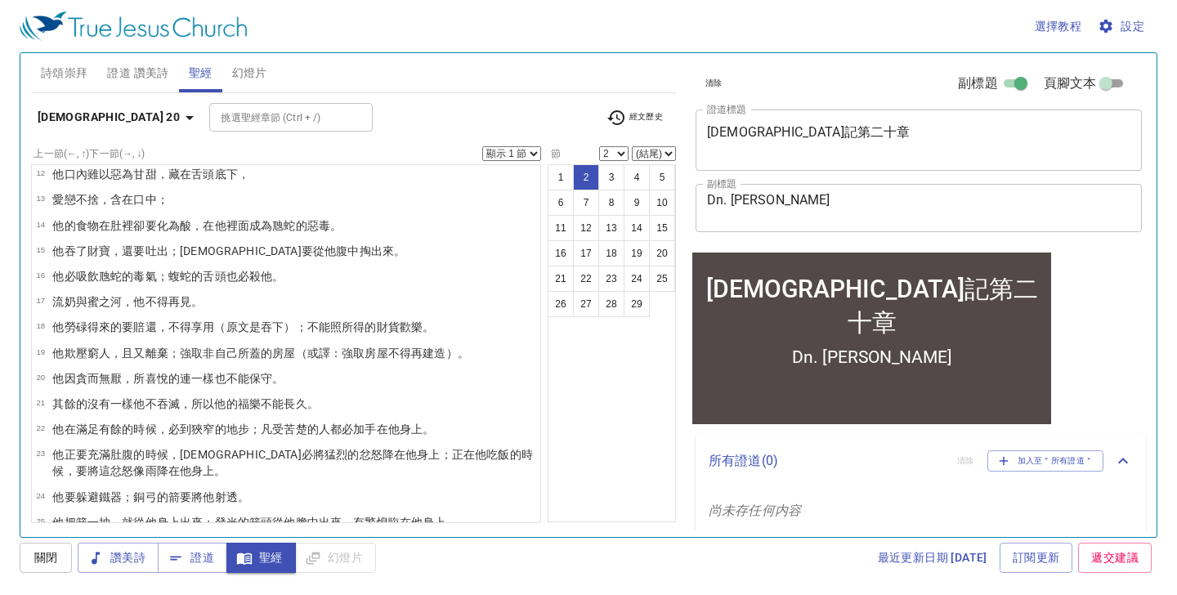
scroll to position [0, 0]
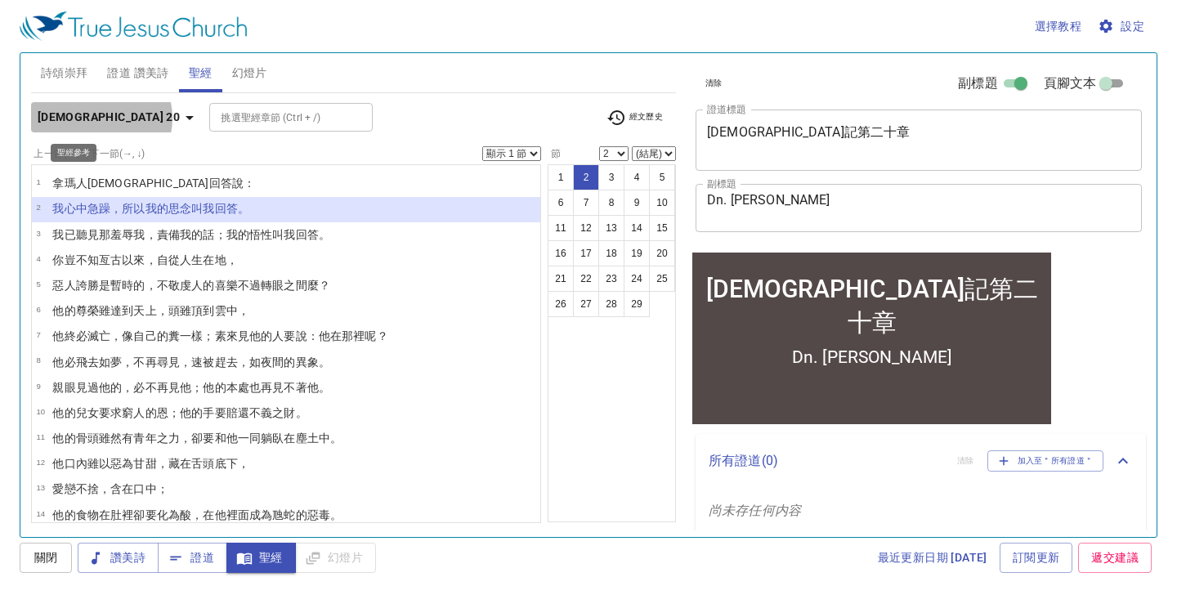
click at [186, 118] on icon "button" at bounding box center [190, 118] width 8 height 4
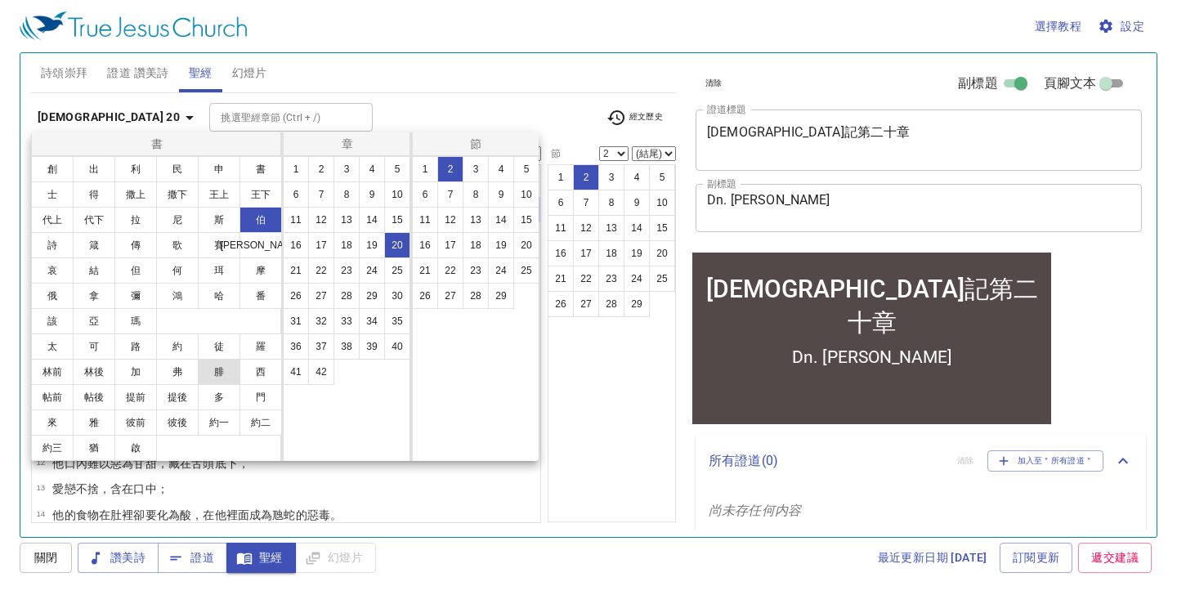
click at [218, 372] on button "腓" at bounding box center [219, 372] width 43 height 26
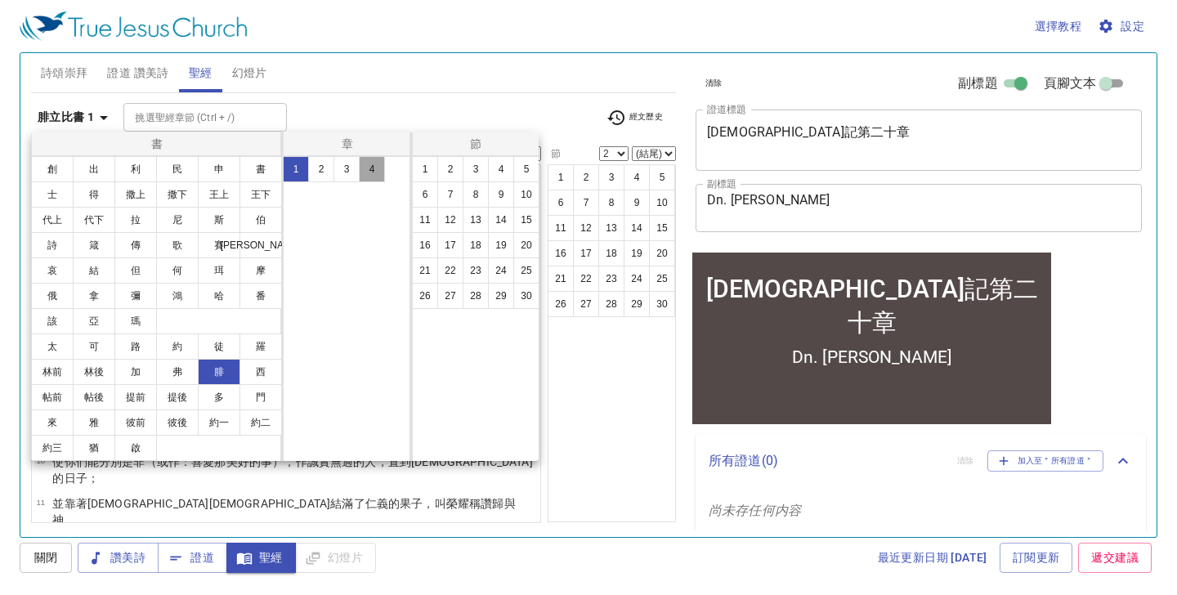
click at [374, 167] on button "4" at bounding box center [372, 169] width 26 height 26
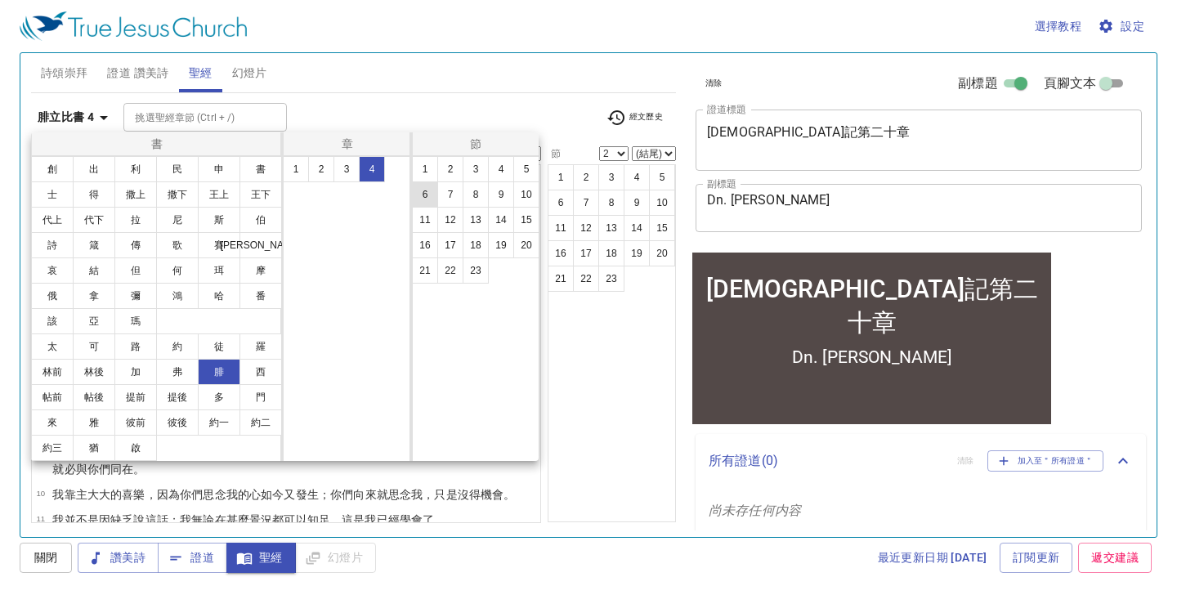
click at [429, 196] on button "6" at bounding box center [425, 194] width 26 height 26
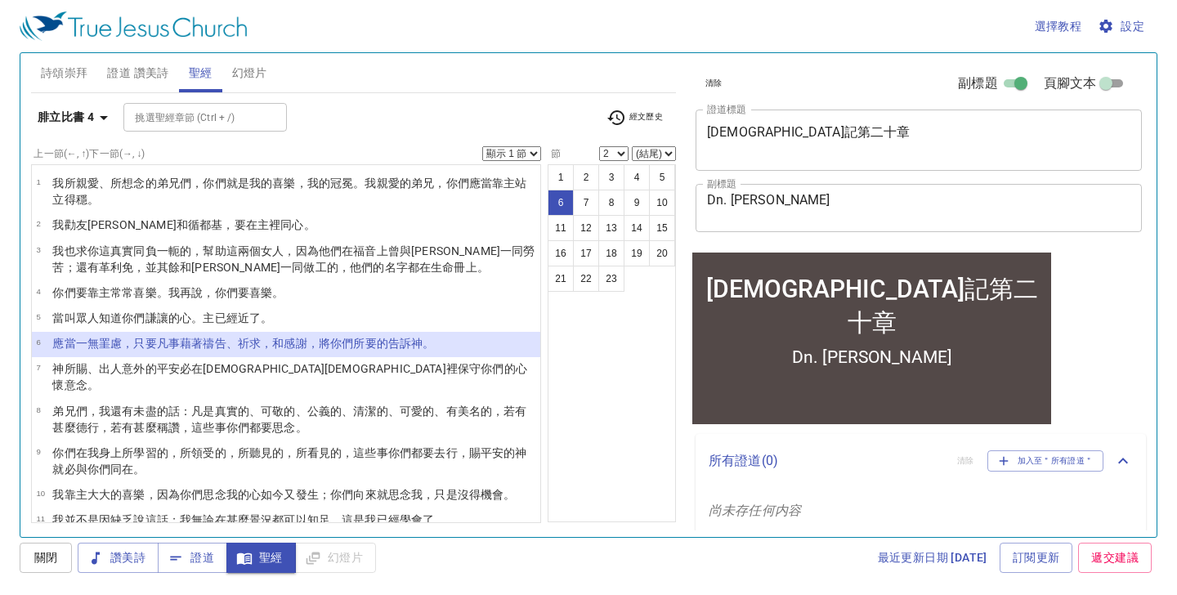
select select "6"
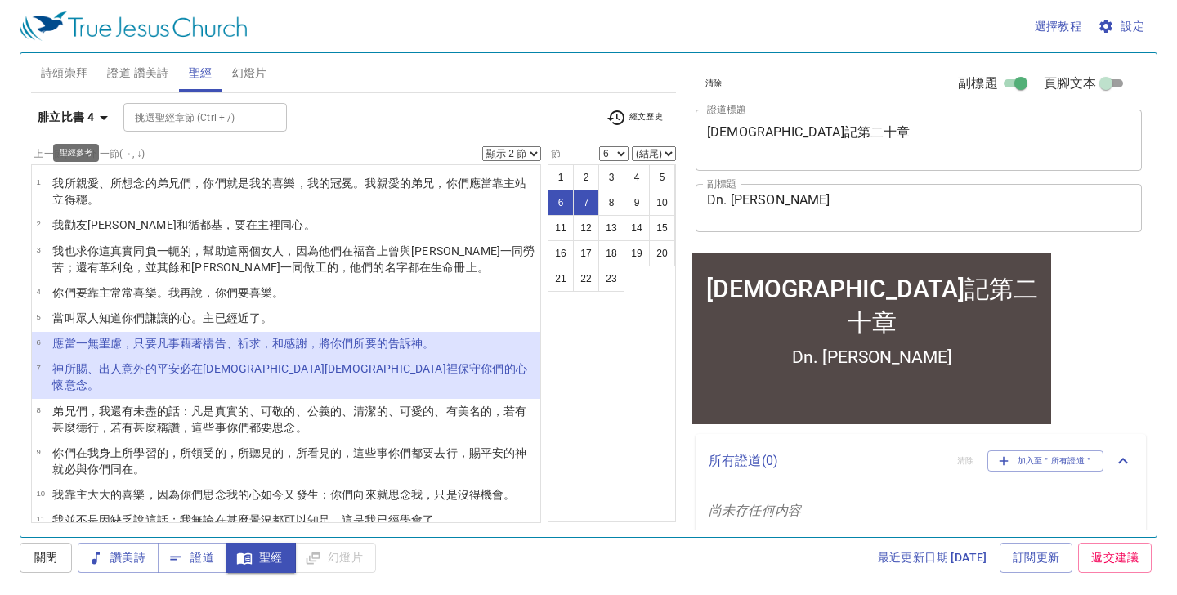
click at [107, 118] on icon "button" at bounding box center [104, 118] width 20 height 20
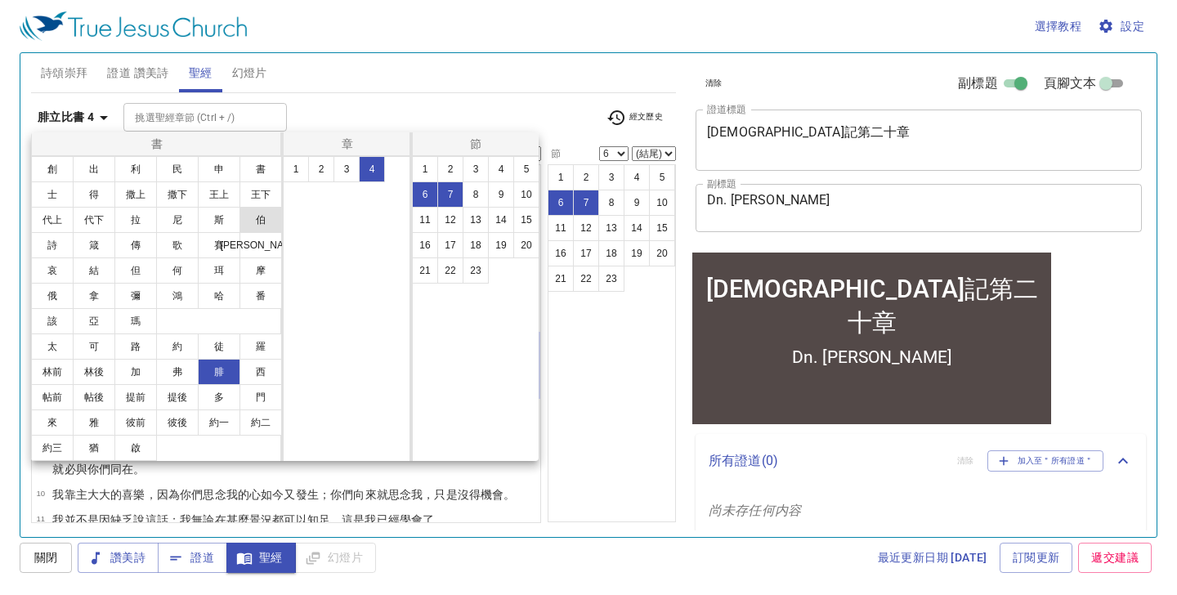
click at [264, 225] on button "伯" at bounding box center [261, 220] width 43 height 26
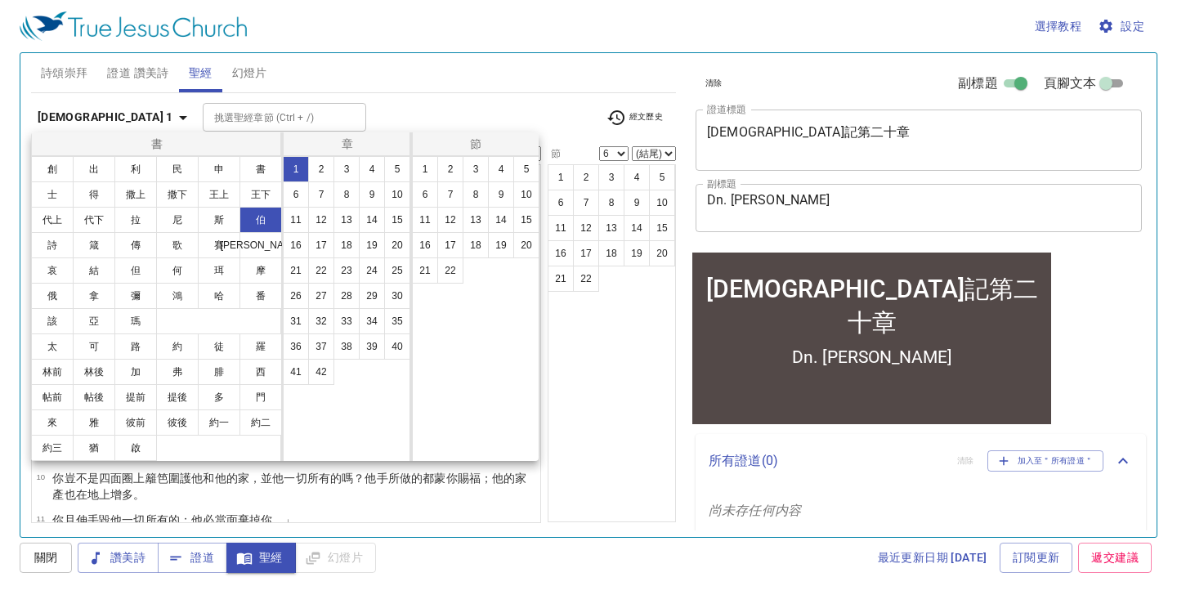
select select "1"
click at [401, 247] on button "20" at bounding box center [397, 245] width 26 height 26
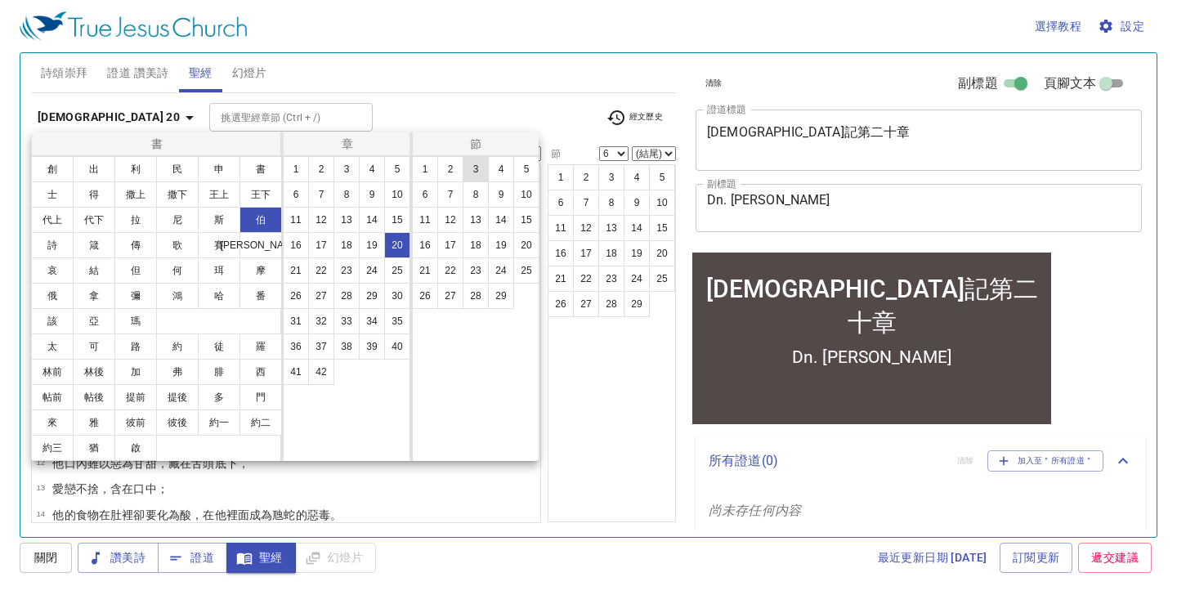
click at [473, 168] on button "3" at bounding box center [476, 169] width 26 height 26
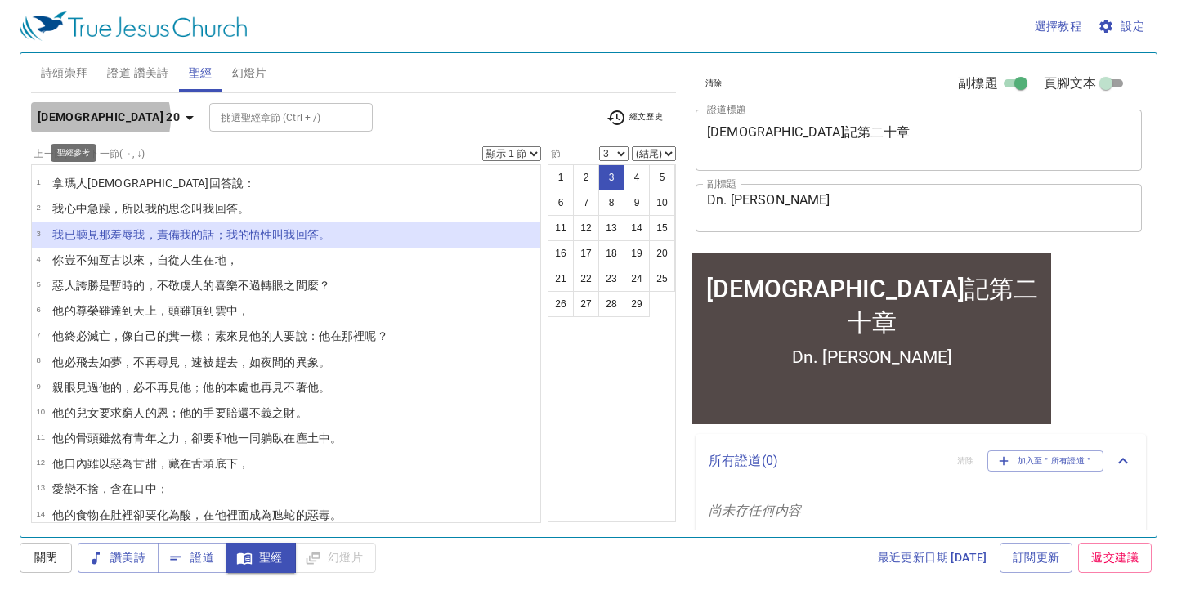
click at [186, 118] on icon "button" at bounding box center [190, 118] width 8 height 4
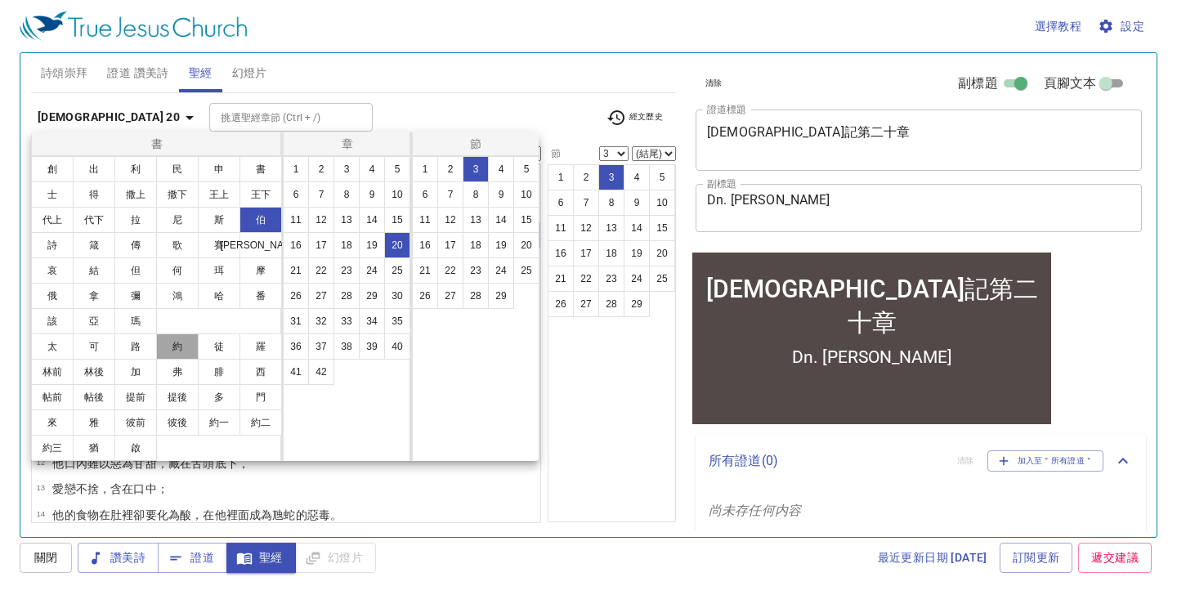
click at [178, 345] on button "約" at bounding box center [177, 347] width 43 height 26
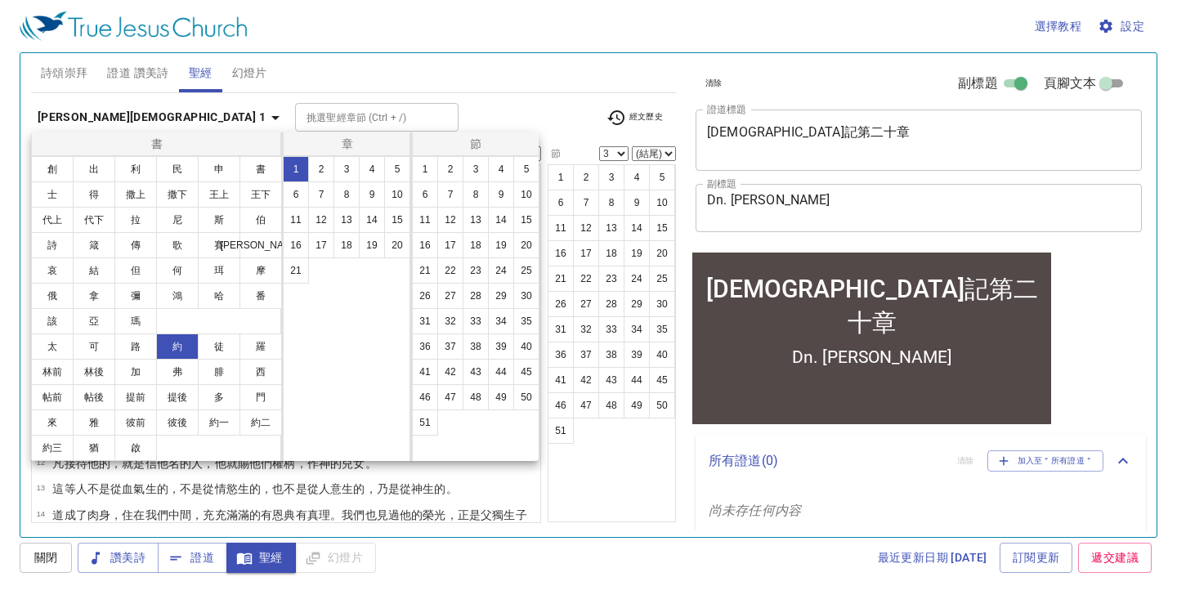
click at [643, 118] on div at bounding box center [588, 297] width 1177 height 595
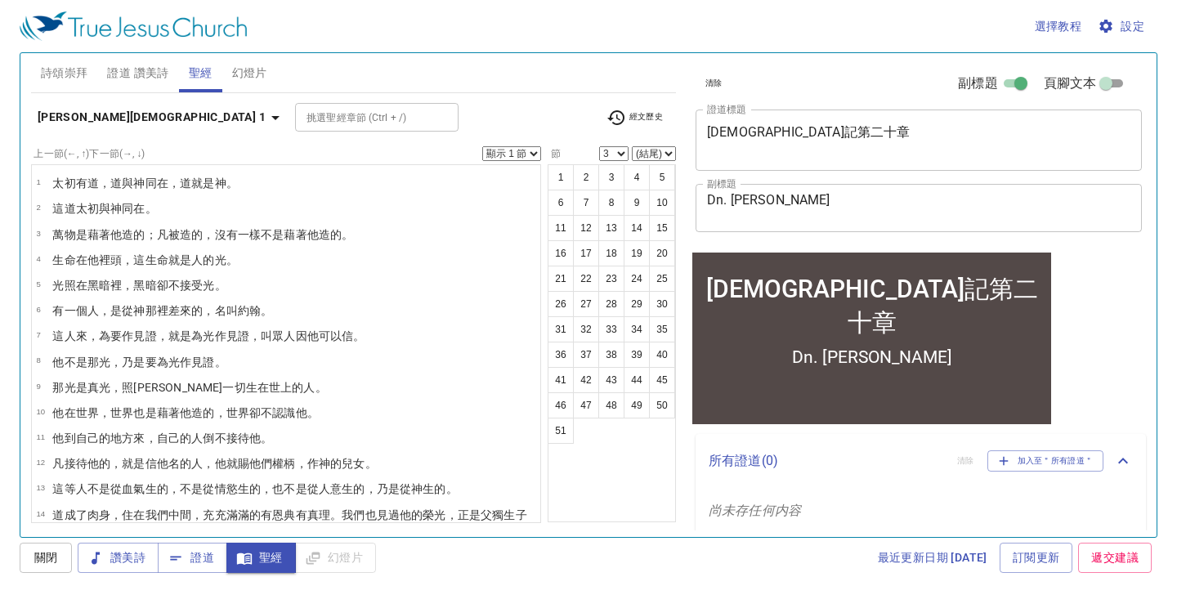
click at [653, 118] on span "經文歷史" at bounding box center [635, 118] width 56 height 20
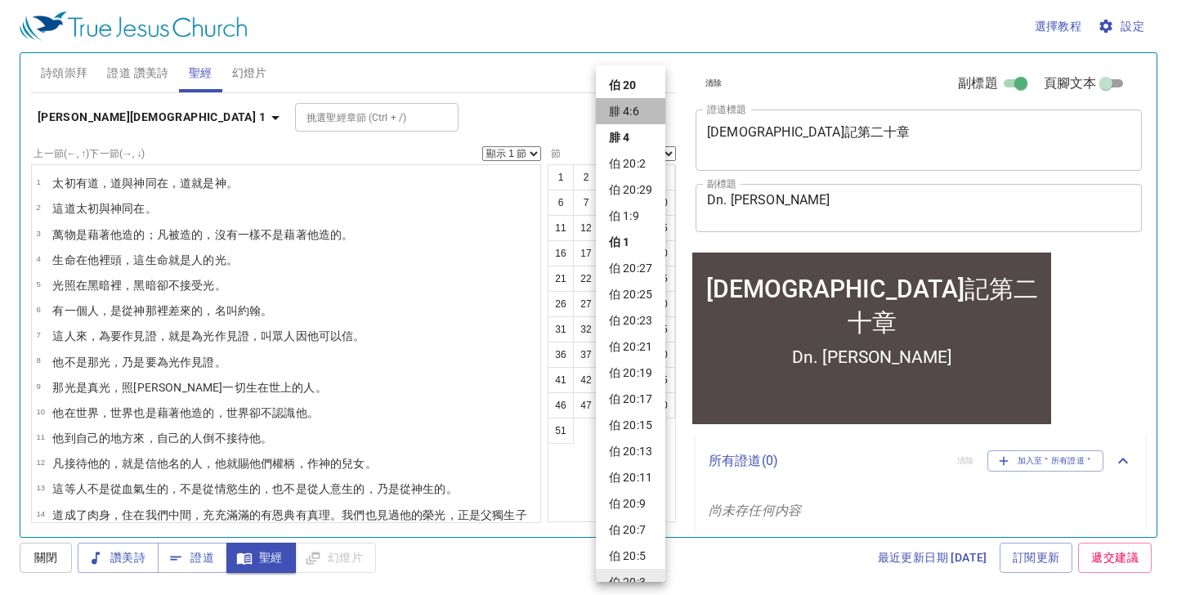
click at [638, 114] on li "腓 4:6" at bounding box center [630, 111] width 69 height 26
select select "6"
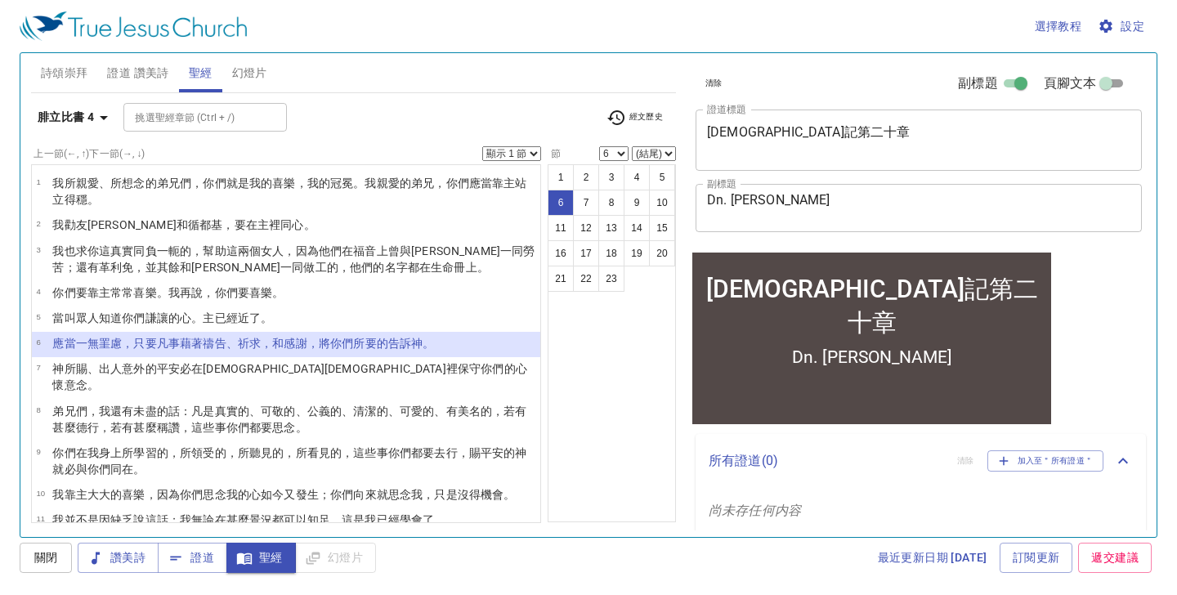
select select "2"
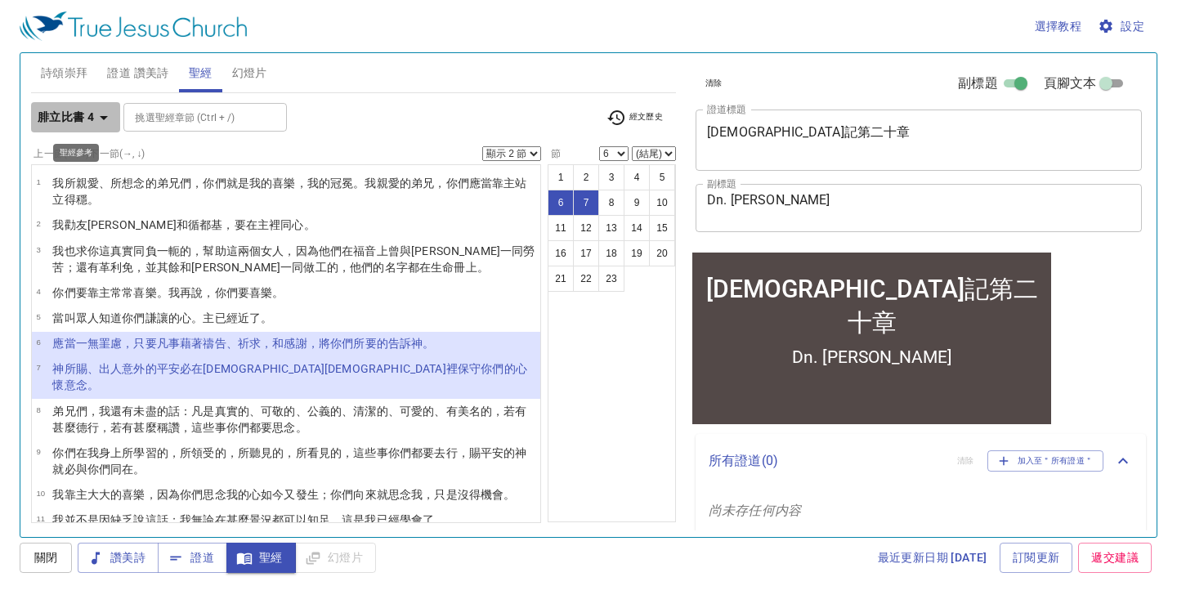
click at [106, 117] on icon "button" at bounding box center [104, 118] width 8 height 4
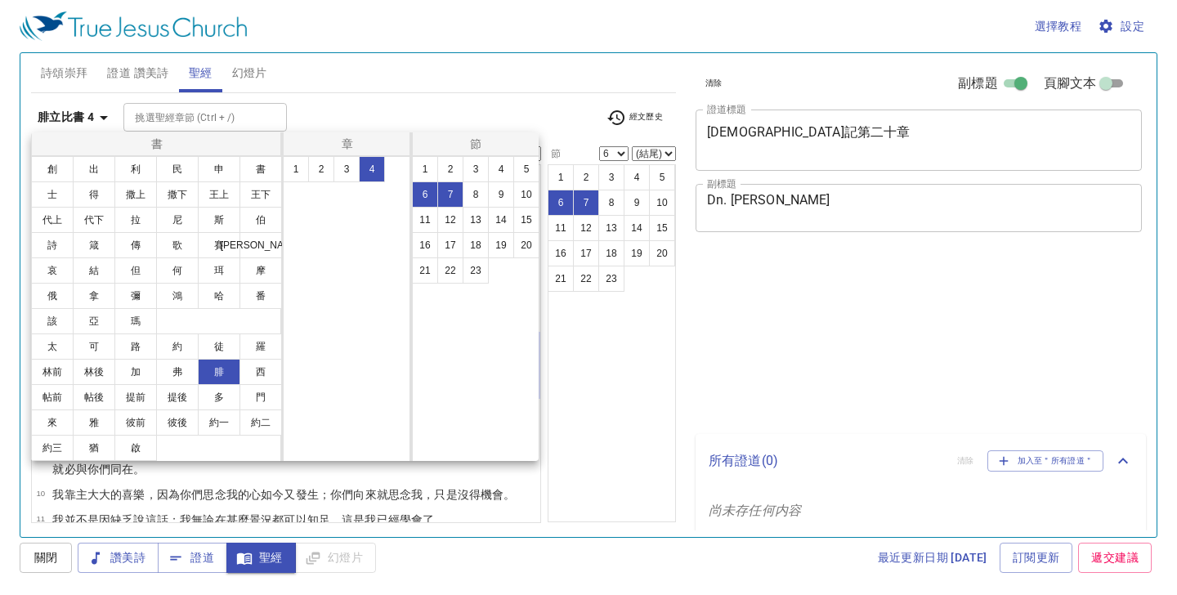
select select "2"
select select "6"
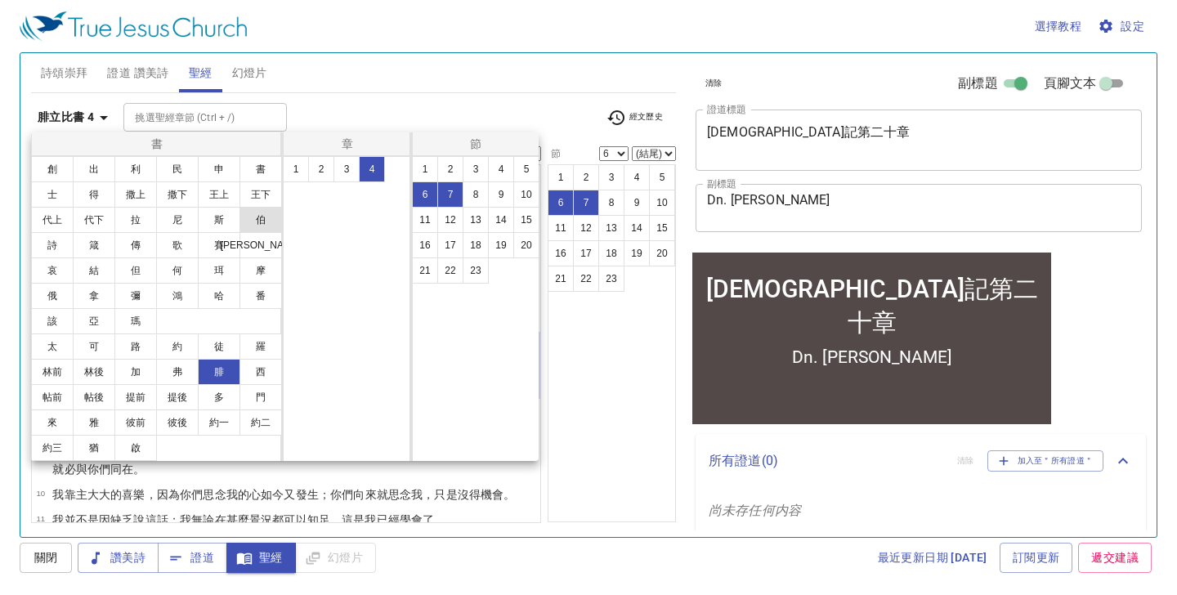
click at [264, 225] on button "伯" at bounding box center [261, 220] width 43 height 26
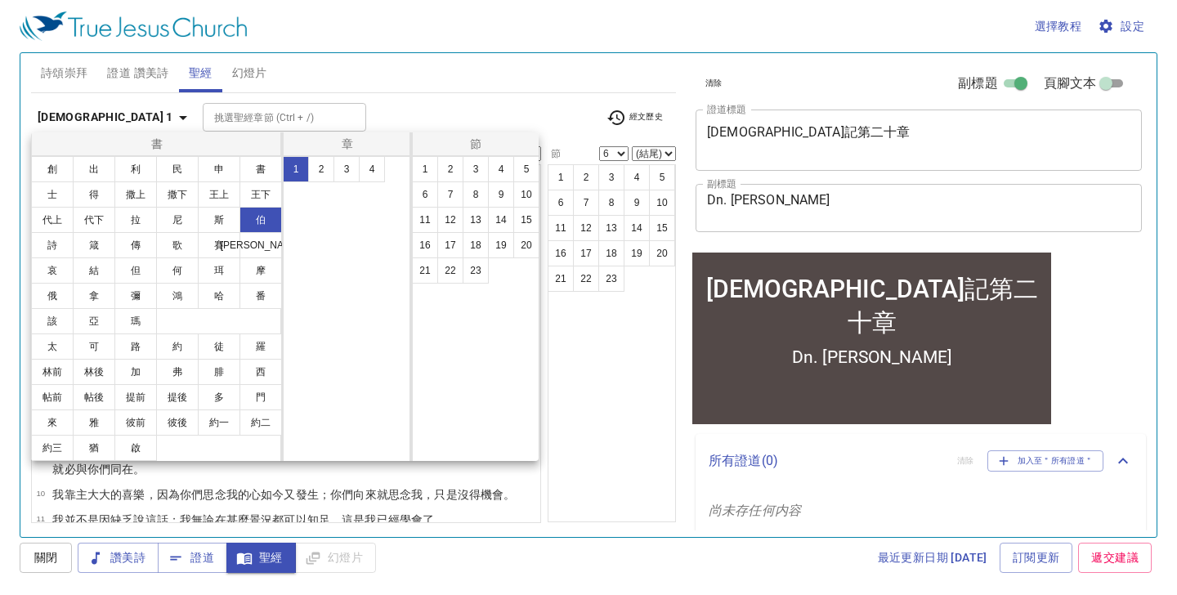
select select "1"
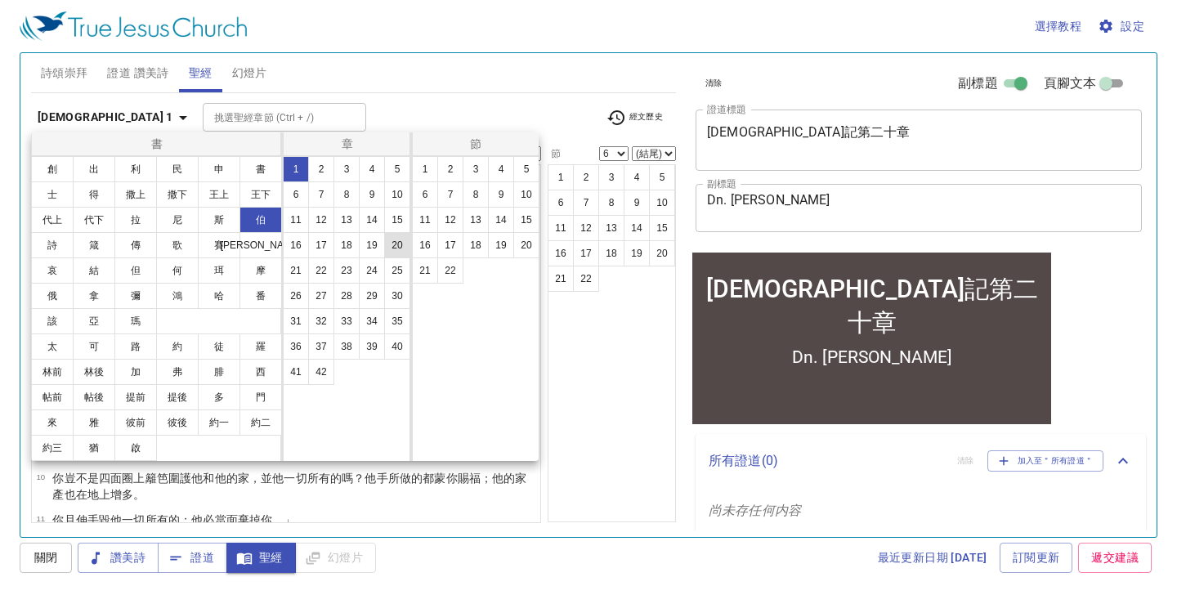
click at [403, 249] on button "20" at bounding box center [397, 245] width 26 height 26
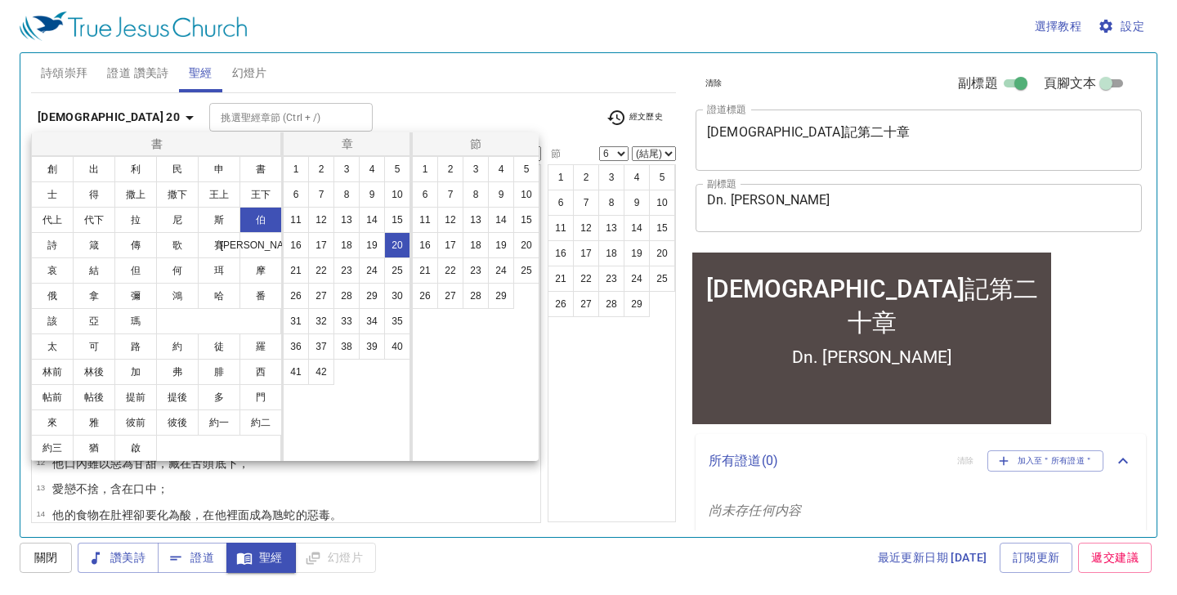
click at [639, 177] on div at bounding box center [588, 297] width 1177 height 595
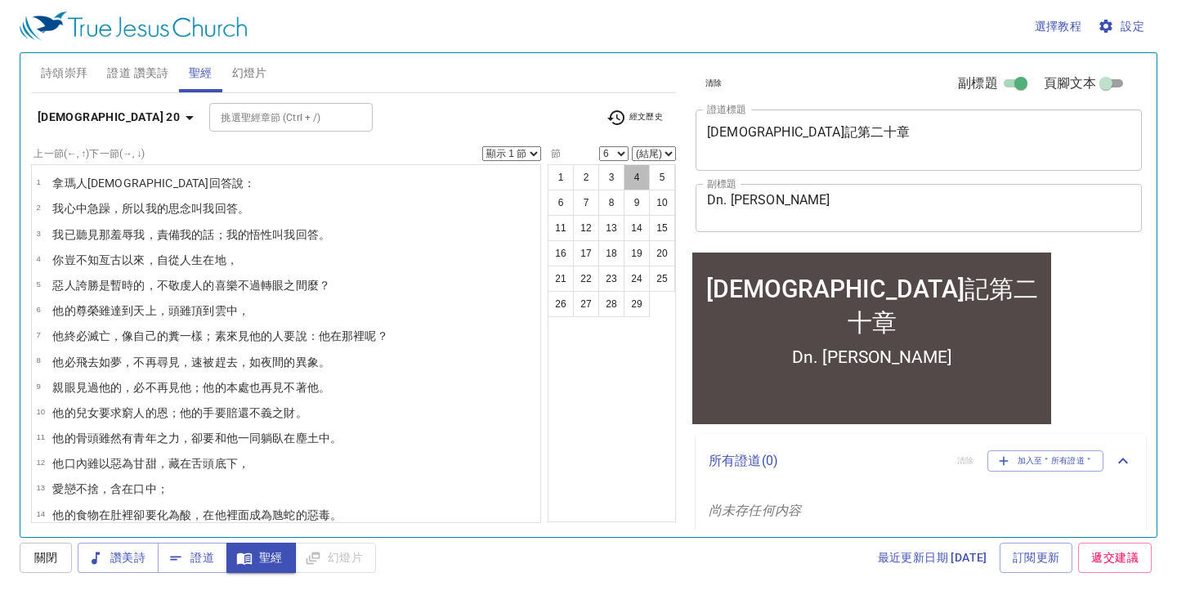
click at [639, 177] on button "4" at bounding box center [637, 177] width 26 height 26
select select "4"
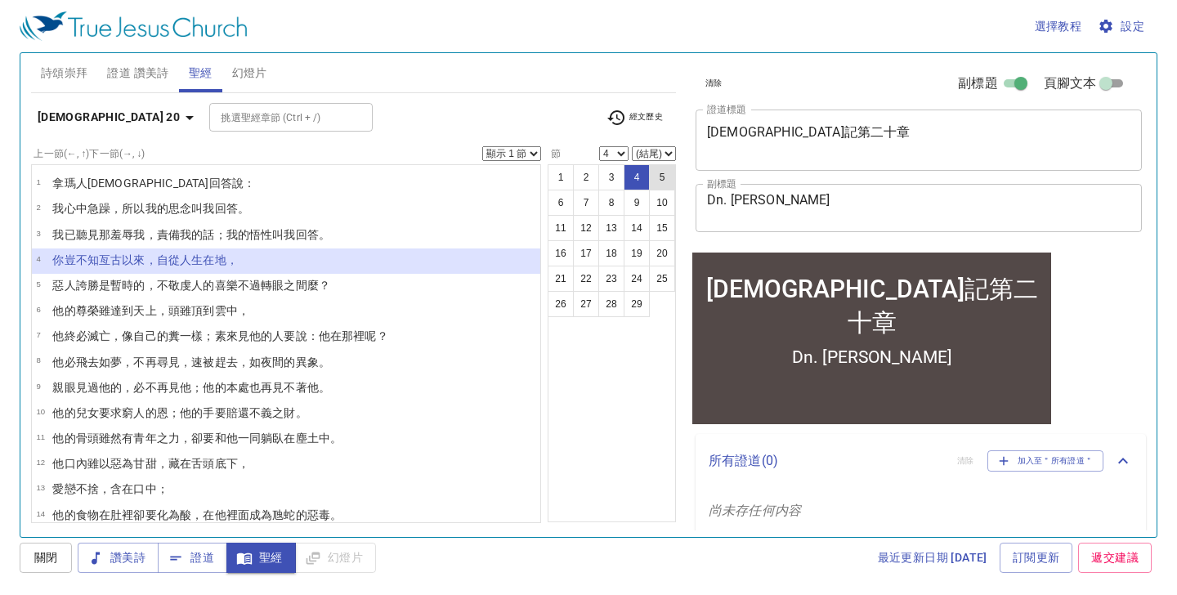
click at [665, 181] on button "5" at bounding box center [662, 177] width 26 height 26
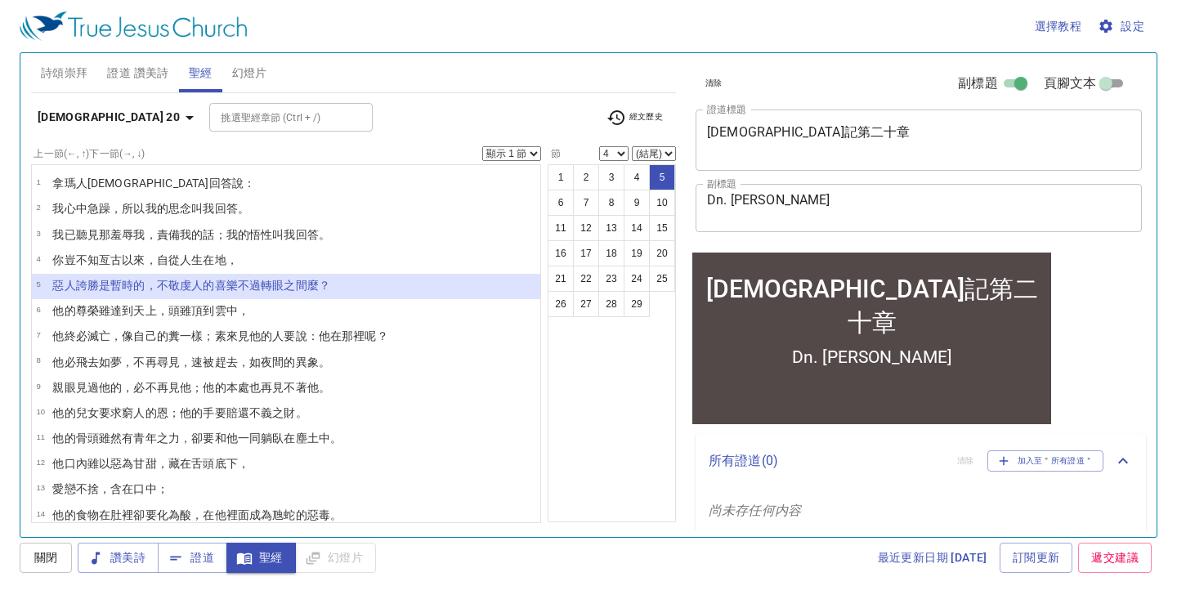
select select "5"
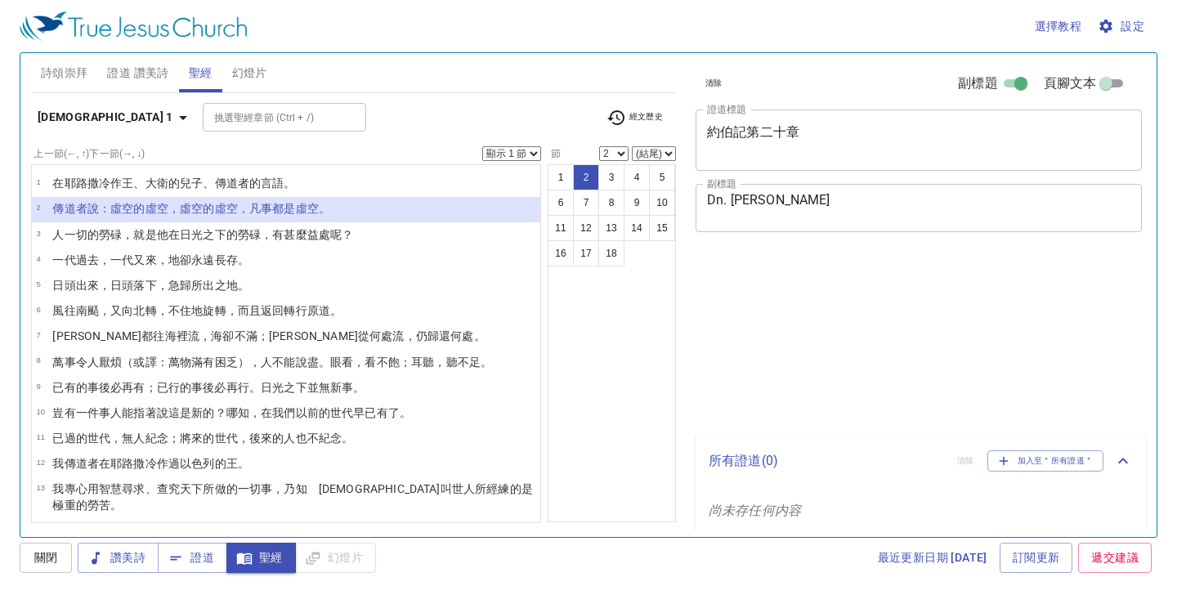
select select "2"
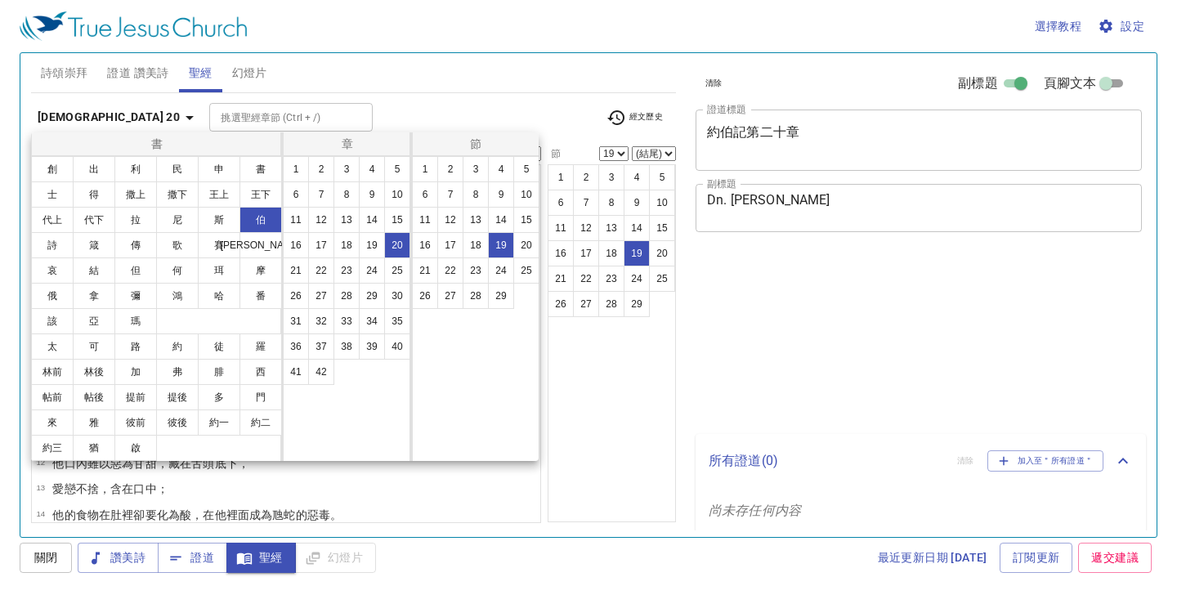
select select "19"
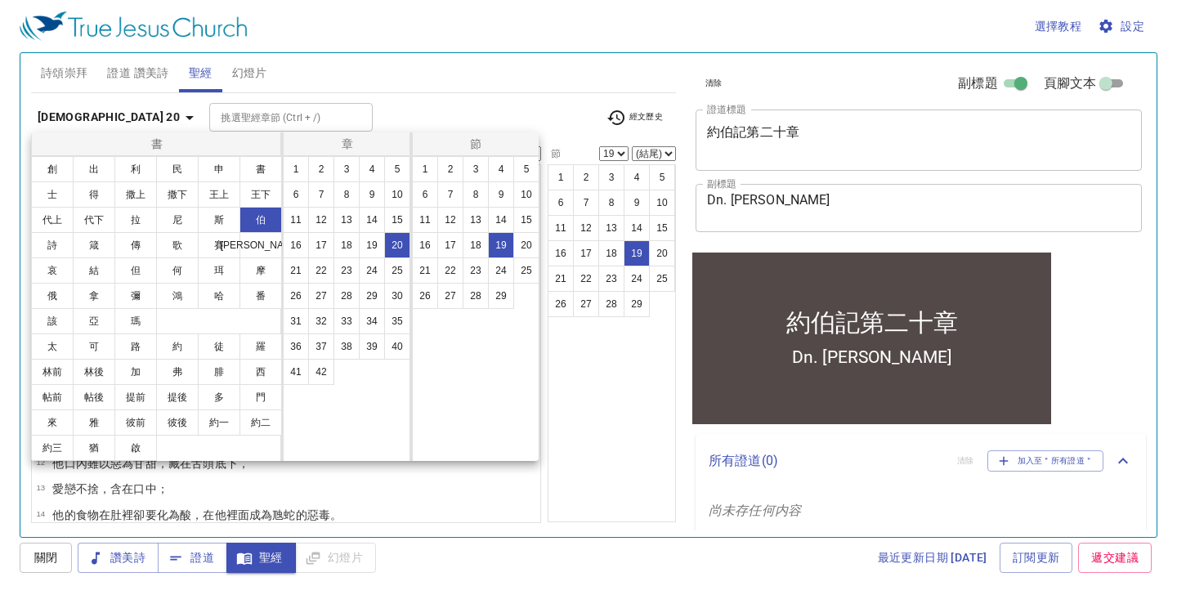
scroll to position [380, 0]
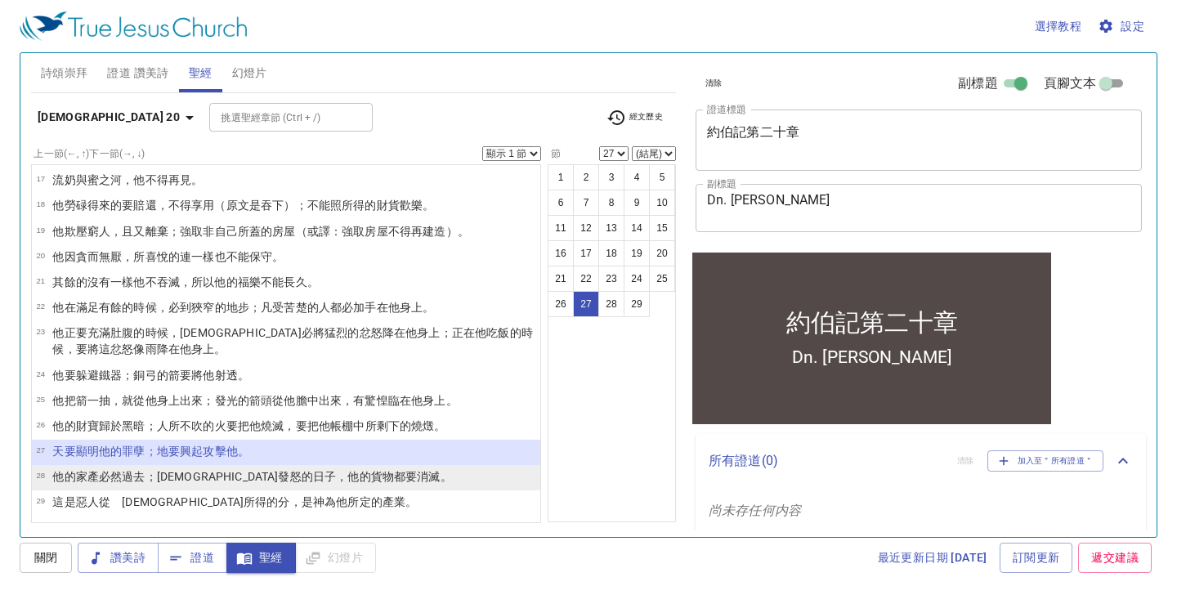
click at [336, 473] on wh3117 "，他的貨物都要消滅 。" at bounding box center [394, 476] width 116 height 13
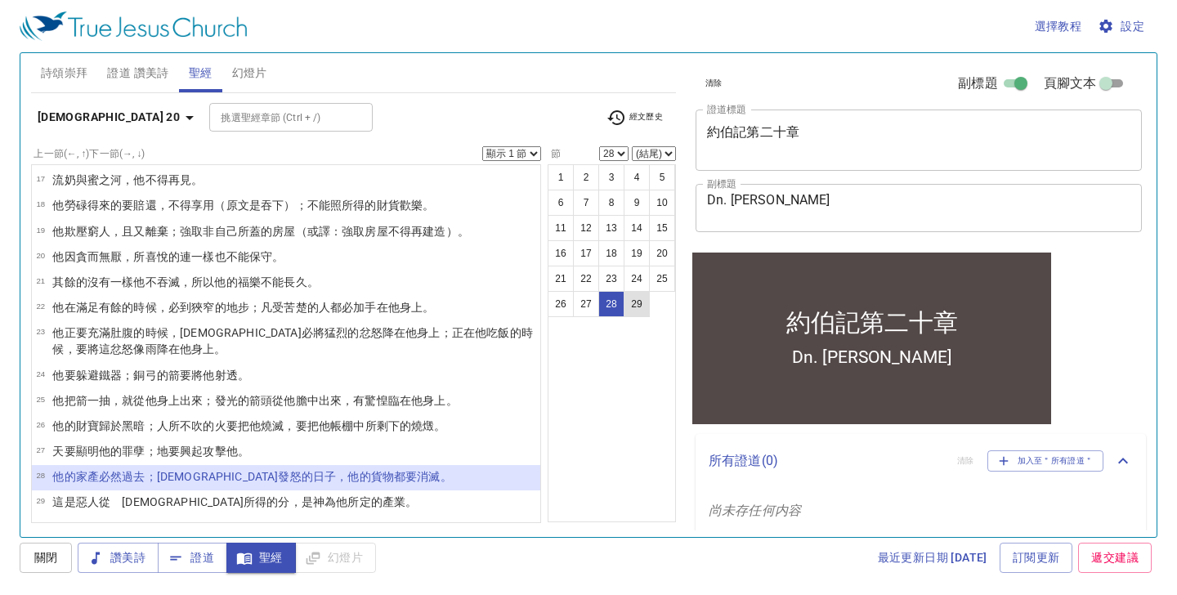
click at [634, 309] on button "29" at bounding box center [637, 304] width 26 height 26
select select "29"
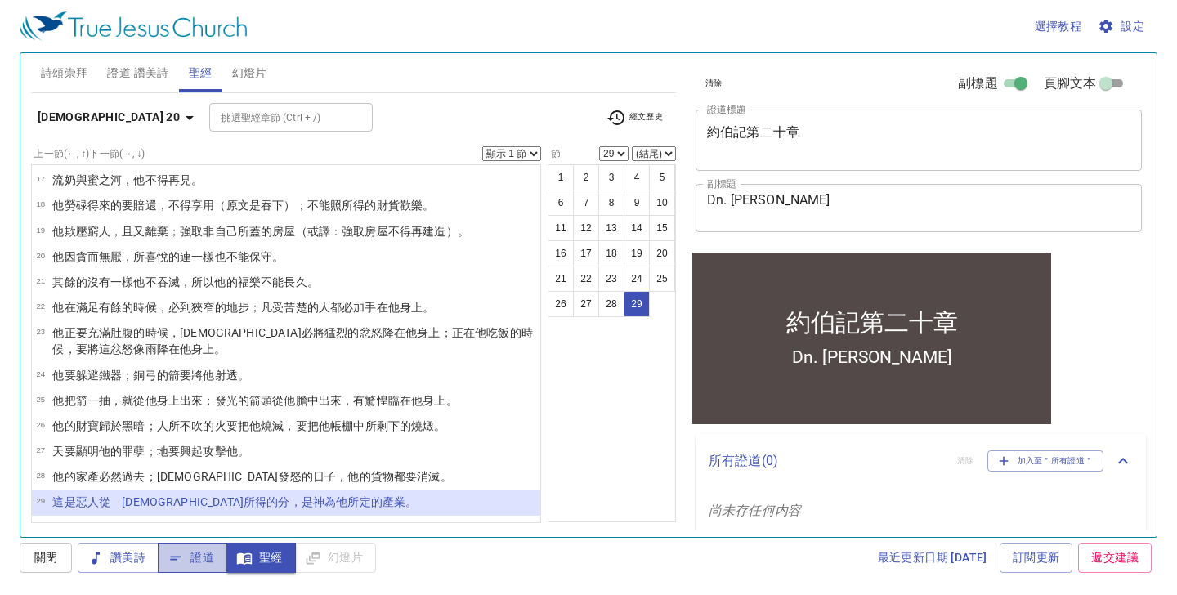
click at [206, 560] on span "證道" at bounding box center [192, 558] width 43 height 20
click at [253, 73] on span "幻燈片" at bounding box center [249, 73] width 35 height 20
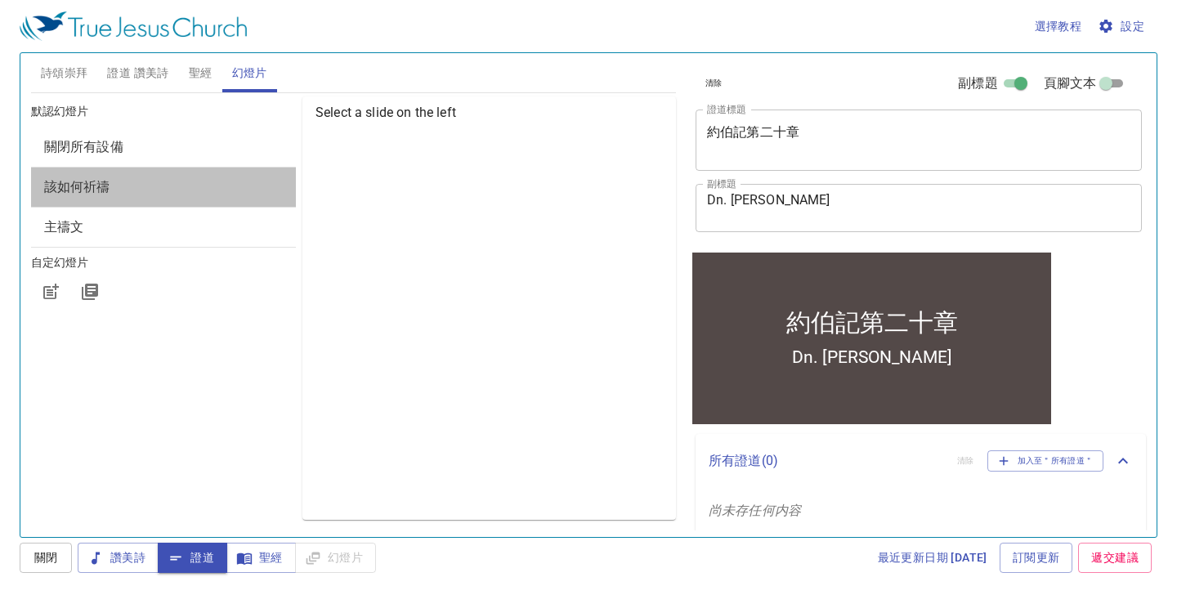
click at [160, 185] on span "該如何祈禱" at bounding box center [163, 187] width 239 height 20
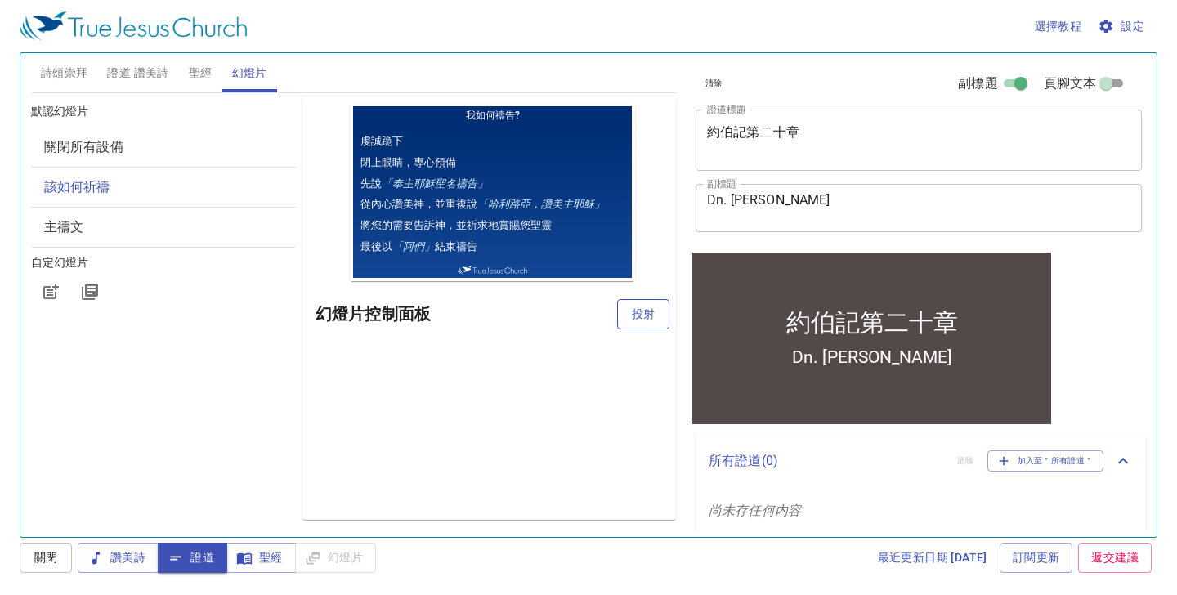
click at [650, 317] on span "投射" at bounding box center [643, 314] width 26 height 20
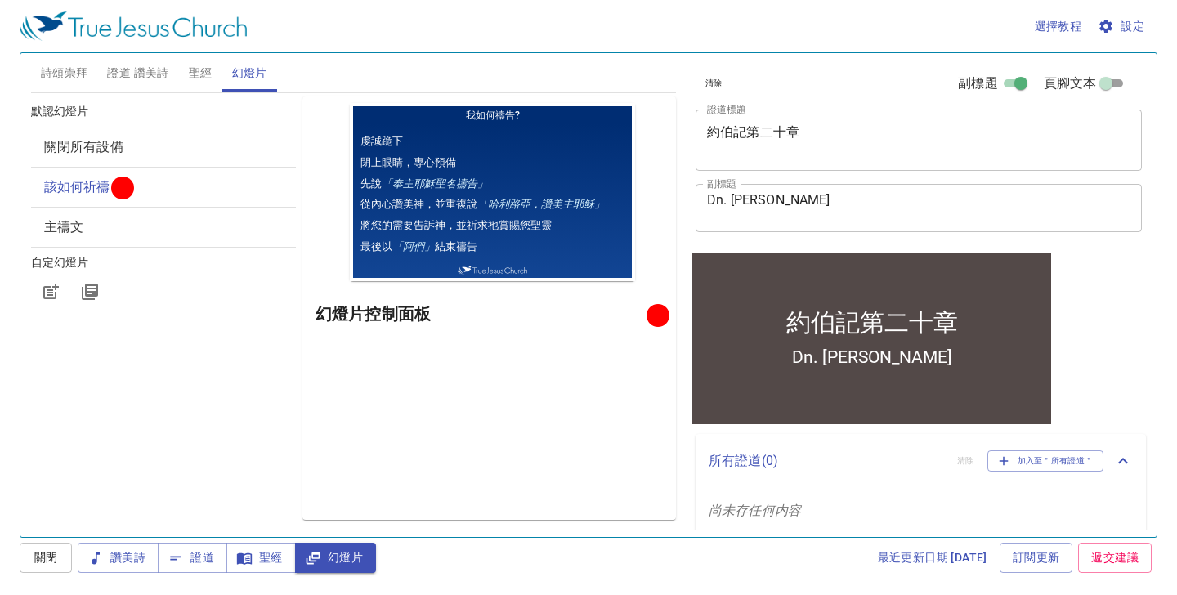
click at [146, 235] on span "主禱文" at bounding box center [163, 227] width 239 height 20
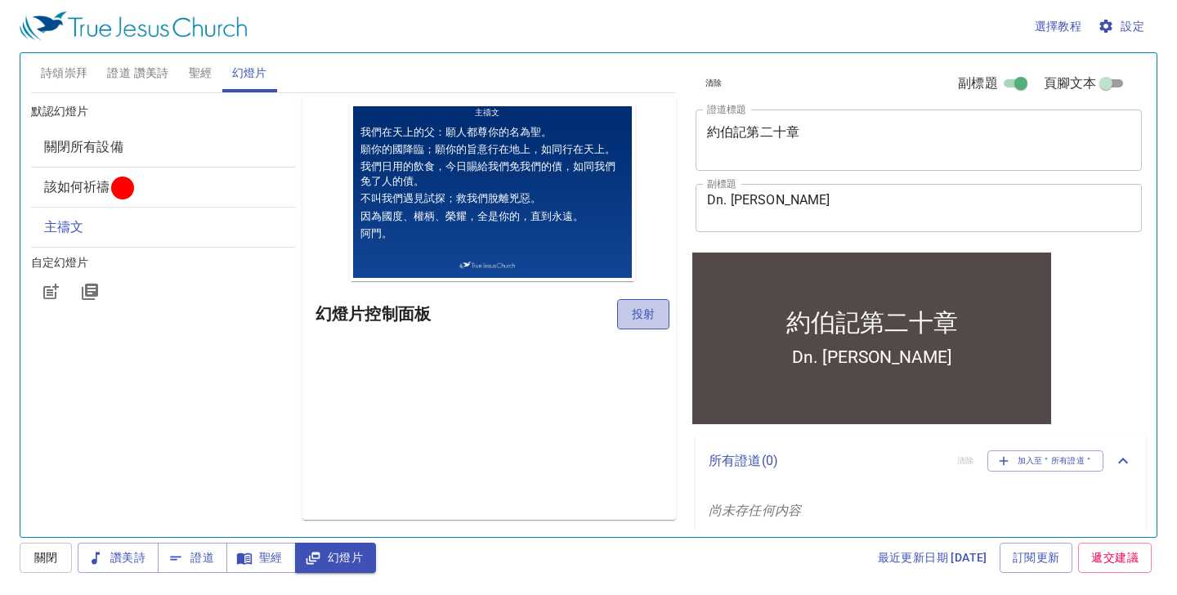
click at [637, 312] on span "投射" at bounding box center [643, 314] width 26 height 20
